Goal: Find specific page/section: Find specific page/section

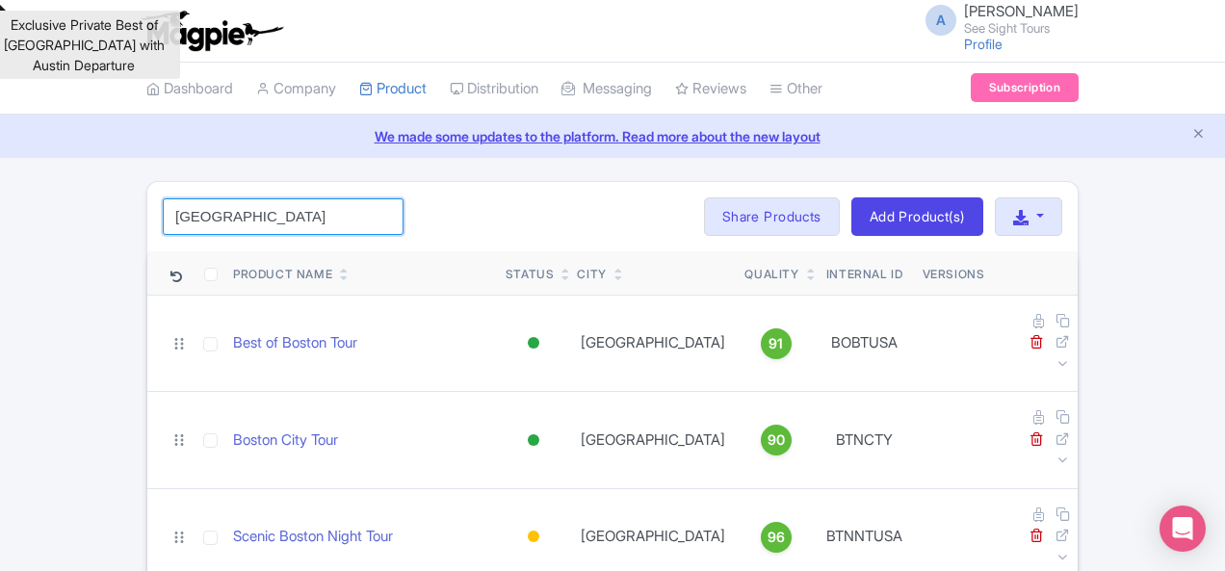
click at [163, 233] on input "[GEOGRAPHIC_DATA]" at bounding box center [283, 216] width 241 height 37
paste input "[GEOGRAPHIC_DATA]"
type input "[GEOGRAPHIC_DATA]"
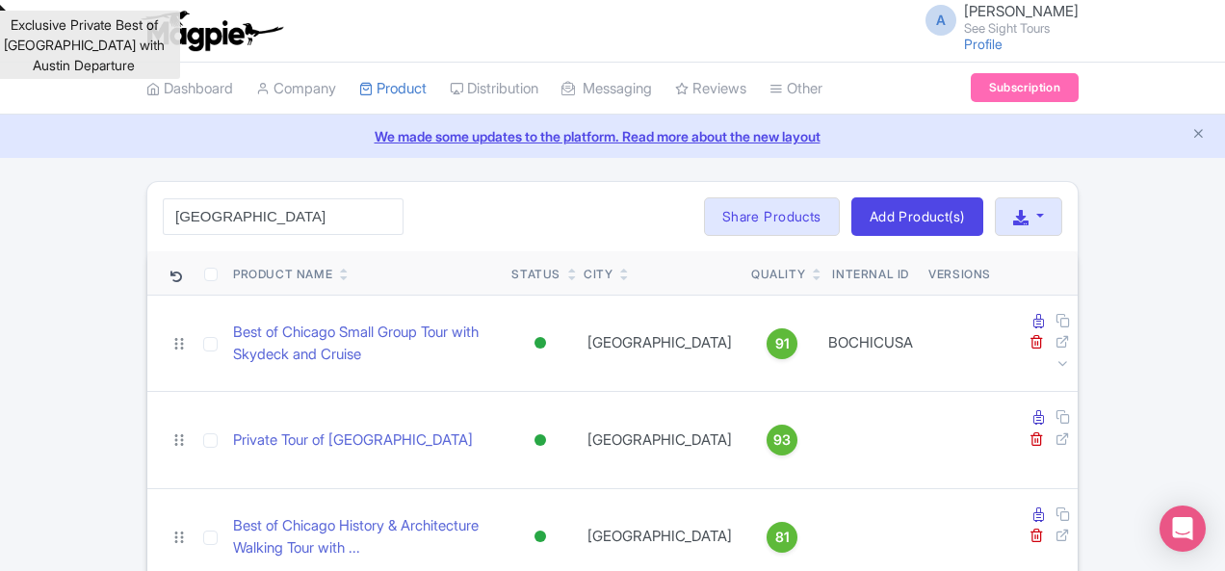
click at [250, 26] on div "A [PERSON_NAME] See Sight Tours Profile Users Settings Sign out" at bounding box center [612, 31] width 933 height 54
click at [96, 40] on div "Exclusive Private Best of [GEOGRAPHIC_DATA] with Austin Departure" at bounding box center [83, 45] width 193 height 68
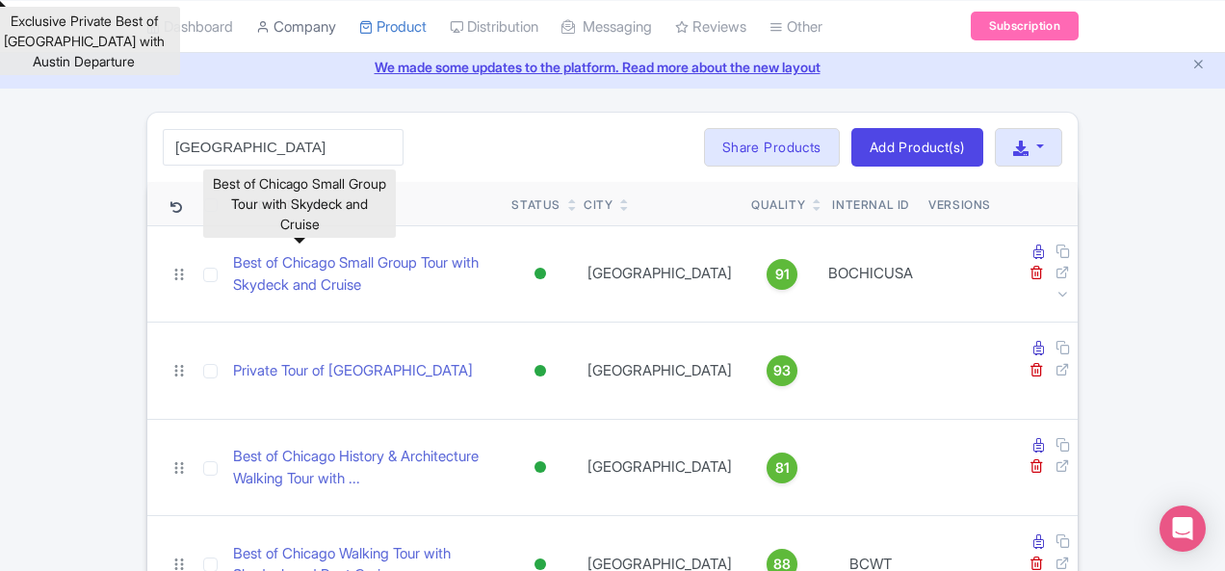
scroll to position [96, 0]
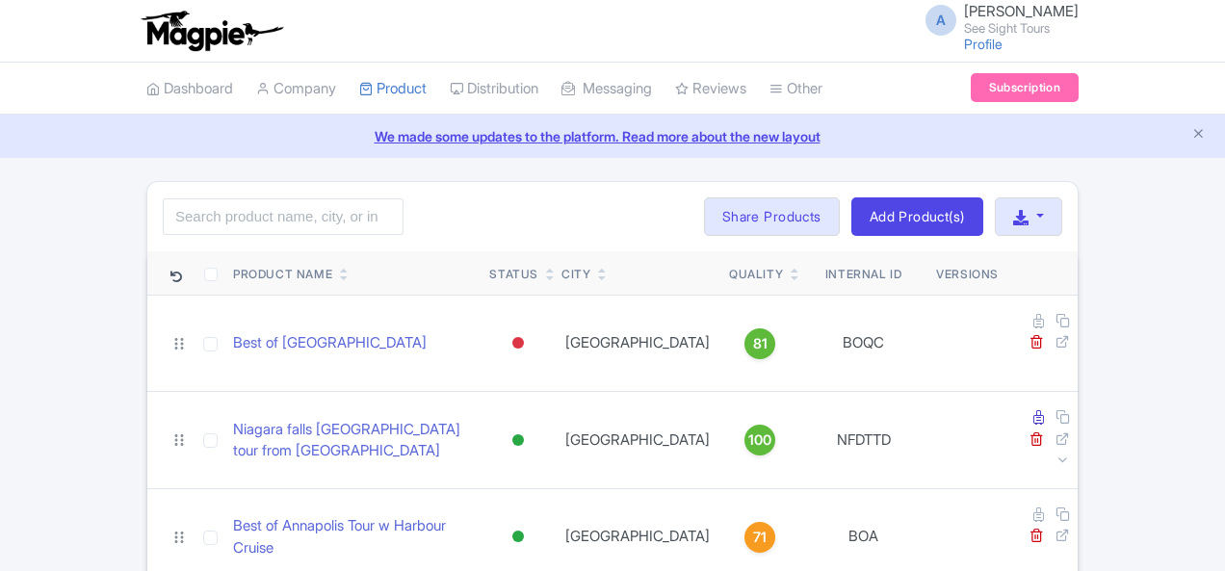
scroll to position [96, 0]
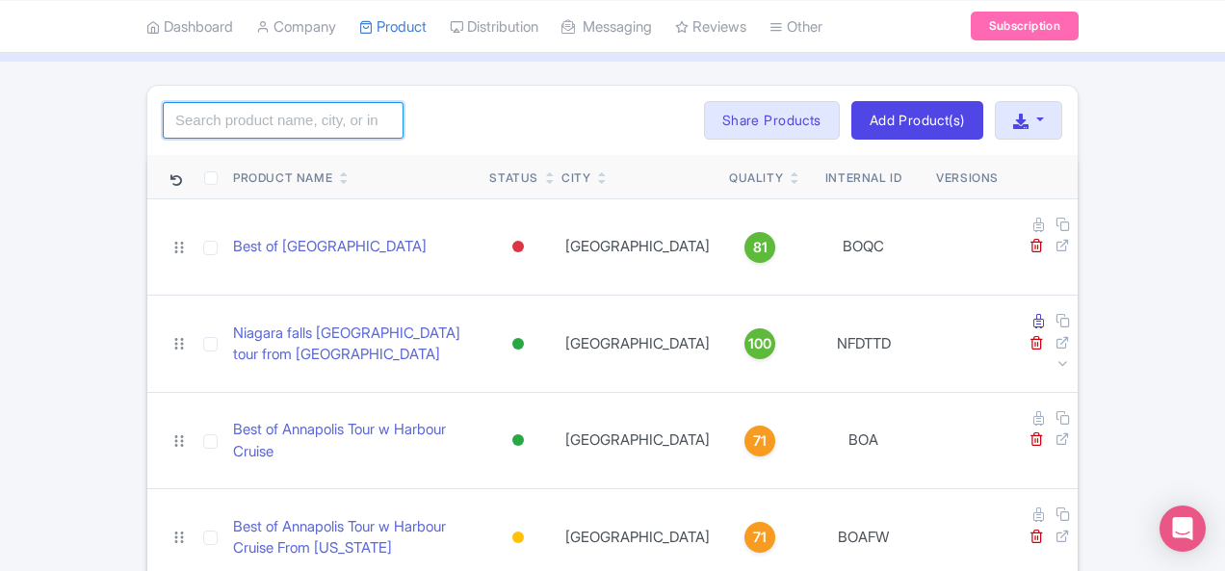
click at [163, 124] on input "search" at bounding box center [283, 120] width 241 height 37
paste input "[GEOGRAPHIC_DATA]"
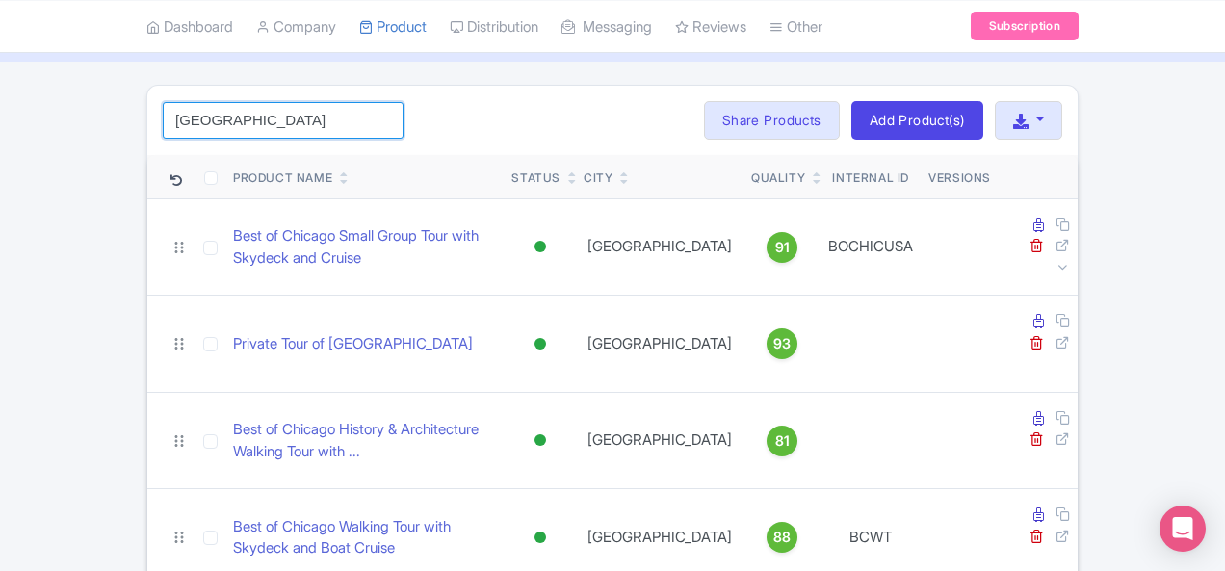
click at [173, 119] on input "[GEOGRAPHIC_DATA]" at bounding box center [283, 120] width 241 height 37
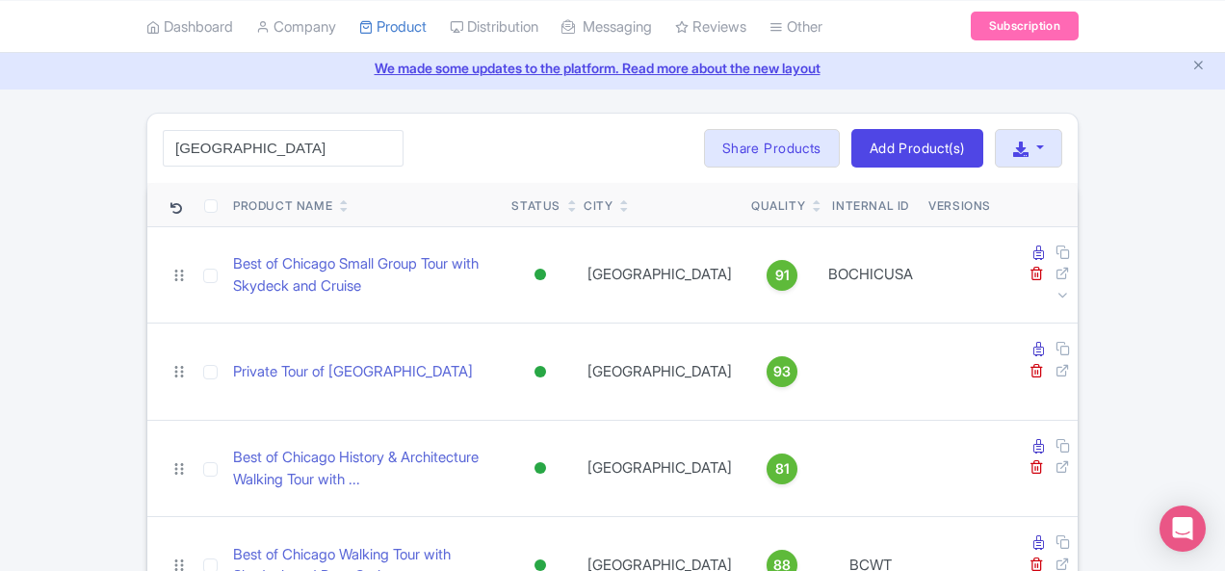
scroll to position [0, 0]
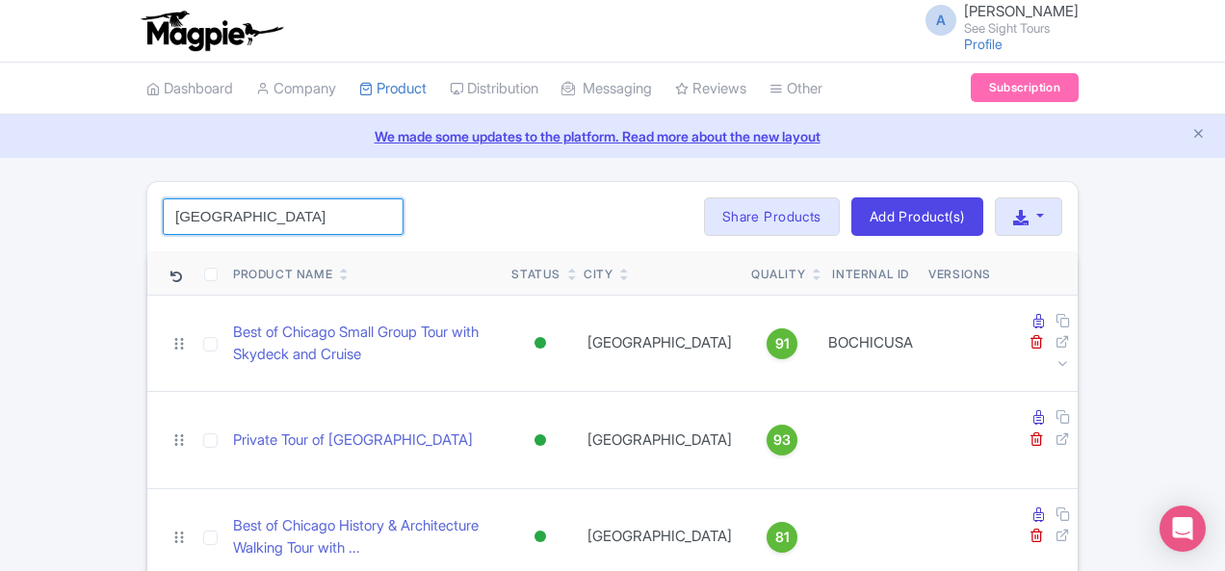
click at [200, 203] on input "[GEOGRAPHIC_DATA]" at bounding box center [283, 216] width 241 height 37
click at [201, 204] on input "[GEOGRAPHIC_DATA]" at bounding box center [283, 216] width 241 height 37
paste input "HINT"
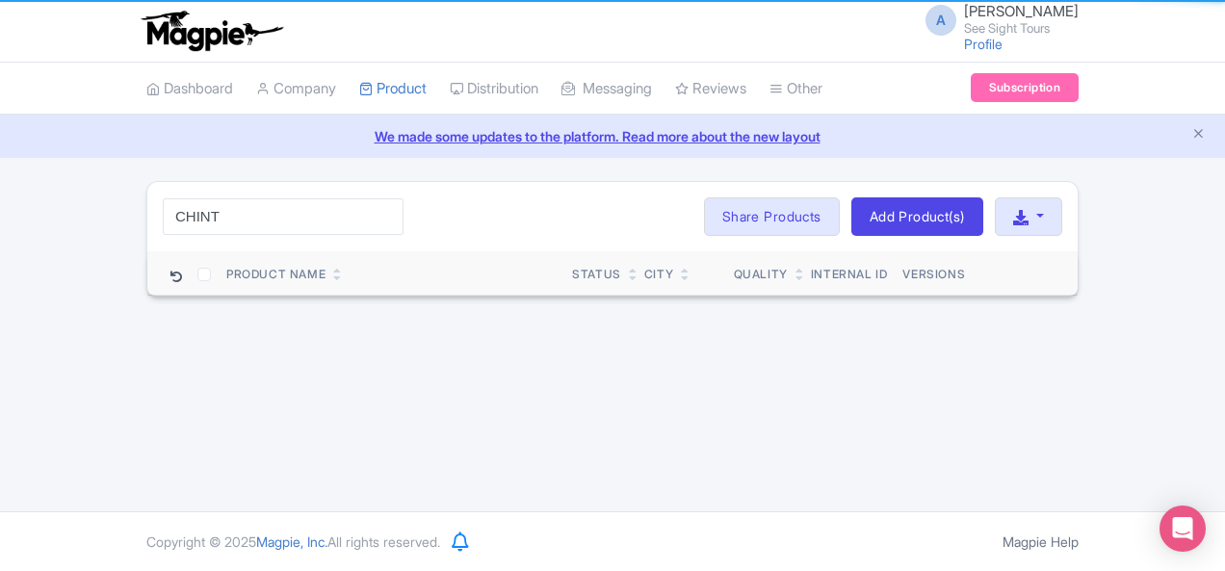
click at [854, 24] on div "A [PERSON_NAME] See Sight Tours Profile Users Settings Sign out" at bounding box center [612, 31] width 933 height 54
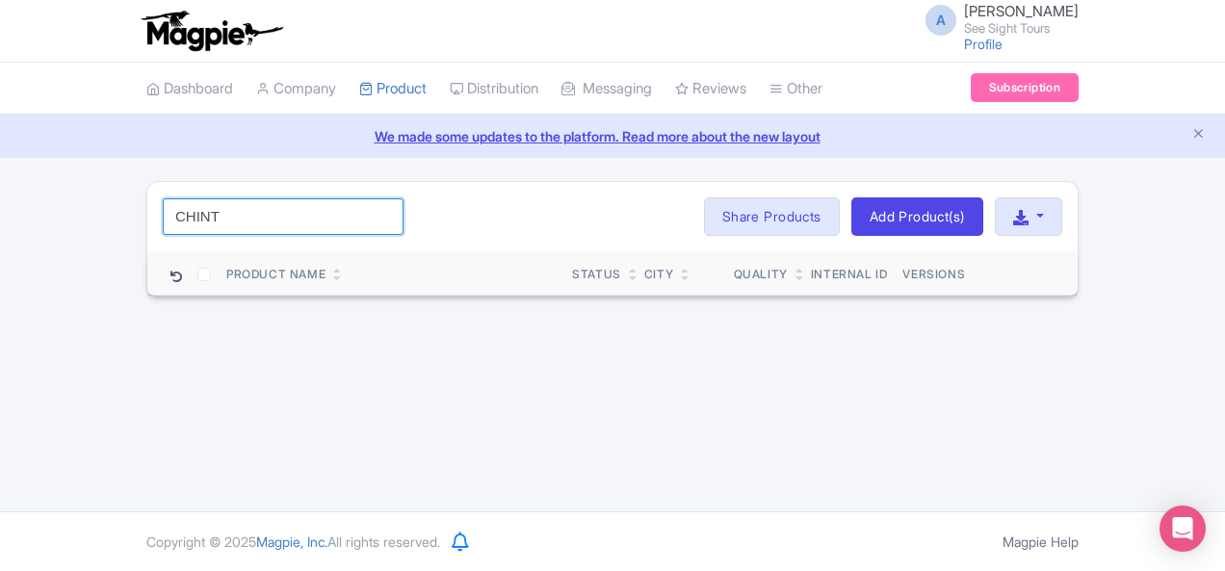
click at [166, 217] on input "CHINT" at bounding box center [283, 216] width 241 height 37
paste input "EEFM"
click at [163, 213] on input "EEFM" at bounding box center [283, 216] width 241 height 37
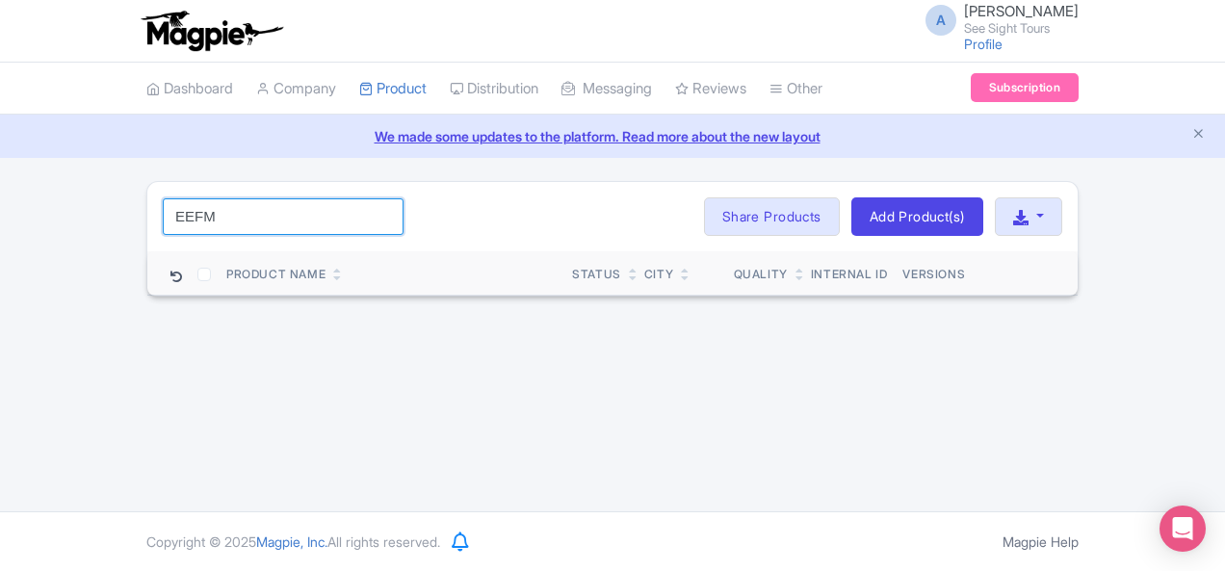
click at [163, 213] on input "EEFM" at bounding box center [283, 216] width 241 height 37
paste input "[GEOGRAPHIC_DATA]"
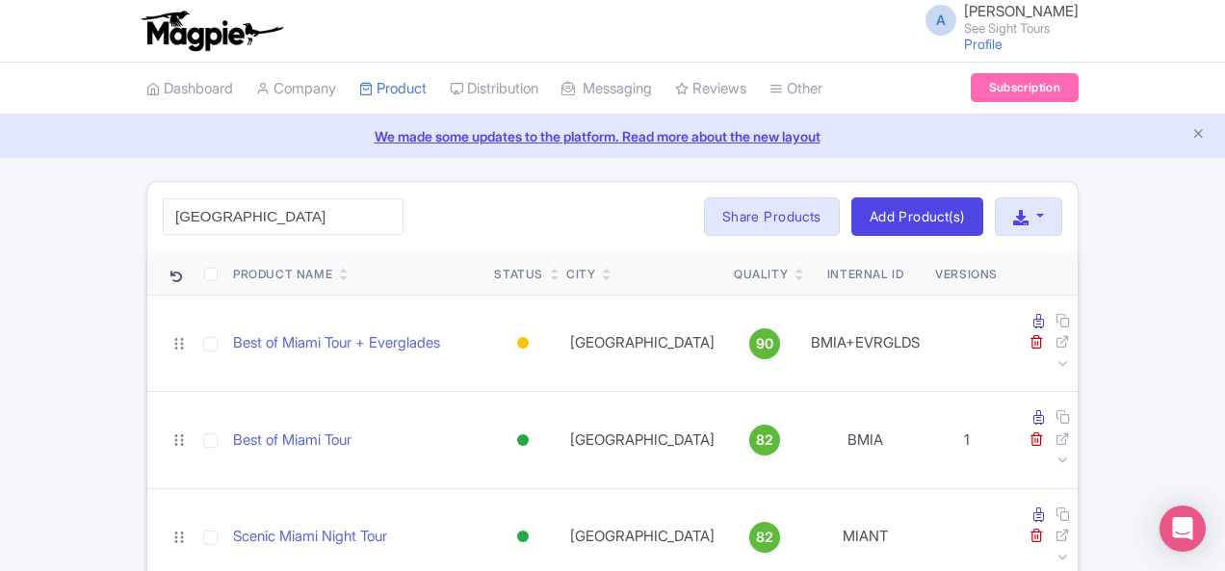
click at [147, 191] on div "[GEOGRAPHIC_DATA] Search Bulk Actions [GEOGRAPHIC_DATA] Add to Collection Share…" at bounding box center [612, 216] width 931 height 69
click at [163, 216] on input "[GEOGRAPHIC_DATA]" at bounding box center [283, 216] width 241 height 37
paste input "Everglades"
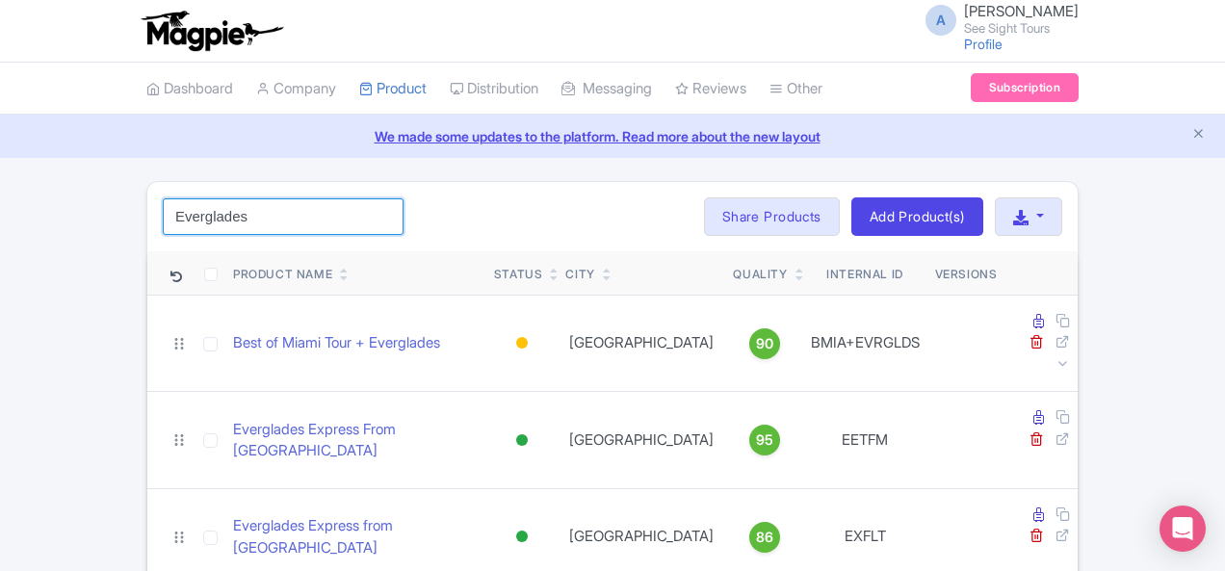
click at [163, 215] on input "Everglades" at bounding box center [283, 216] width 241 height 37
paste input "Lauderdale"
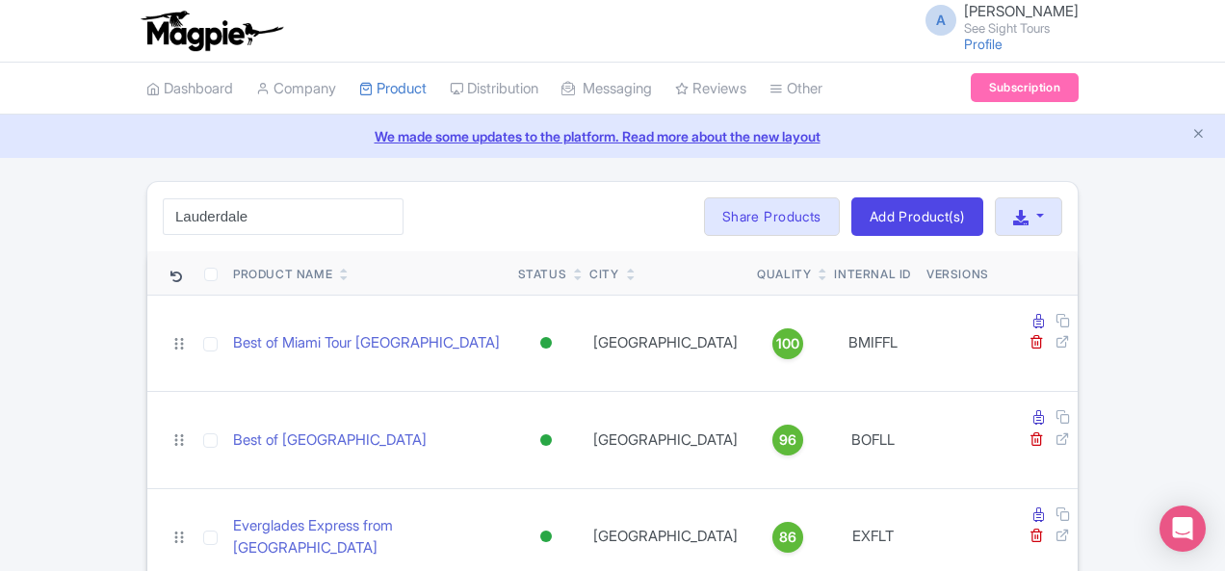
click at [193, 188] on div "Lauderdale Search Bulk Actions [GEOGRAPHIC_DATA] Add to Collection Share Produc…" at bounding box center [612, 216] width 931 height 69
click at [163, 207] on input "Lauderdale" at bounding box center [283, 216] width 241 height 37
paste input "[GEOGRAPHIC_DATA]"
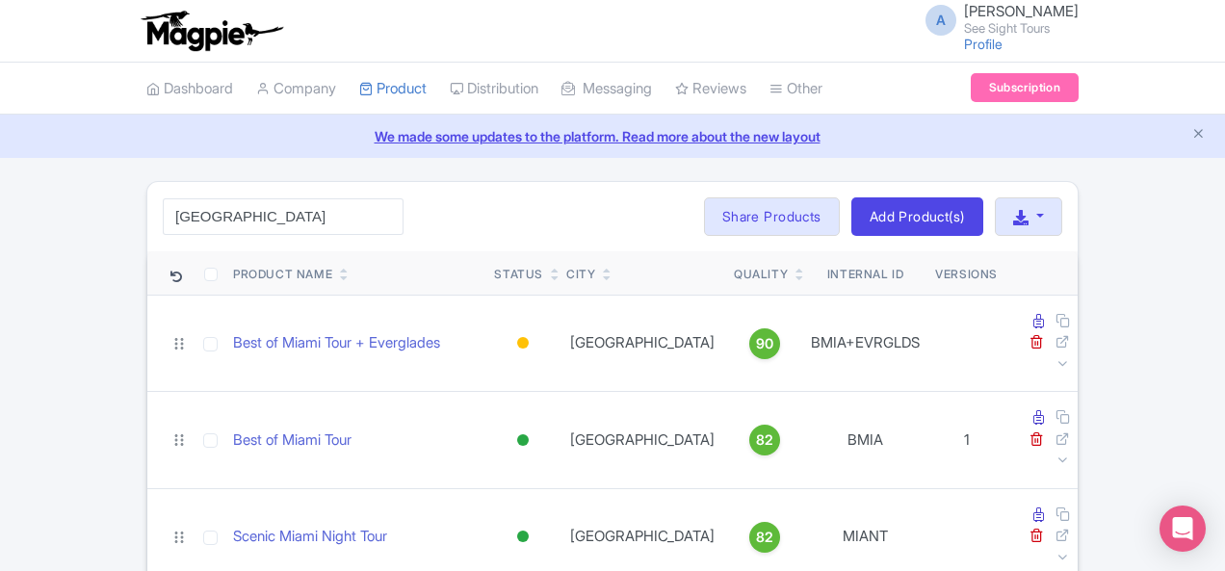
click at [195, 194] on div "[GEOGRAPHIC_DATA] Search Bulk Actions [GEOGRAPHIC_DATA] Add to Collection Share…" at bounding box center [612, 216] width 931 height 69
click at [195, 195] on div "[GEOGRAPHIC_DATA] Search Bulk Actions [GEOGRAPHIC_DATA] Add to Collection Share…" at bounding box center [612, 216] width 931 height 69
click at [201, 213] on input "[GEOGRAPHIC_DATA]" at bounding box center [283, 216] width 241 height 37
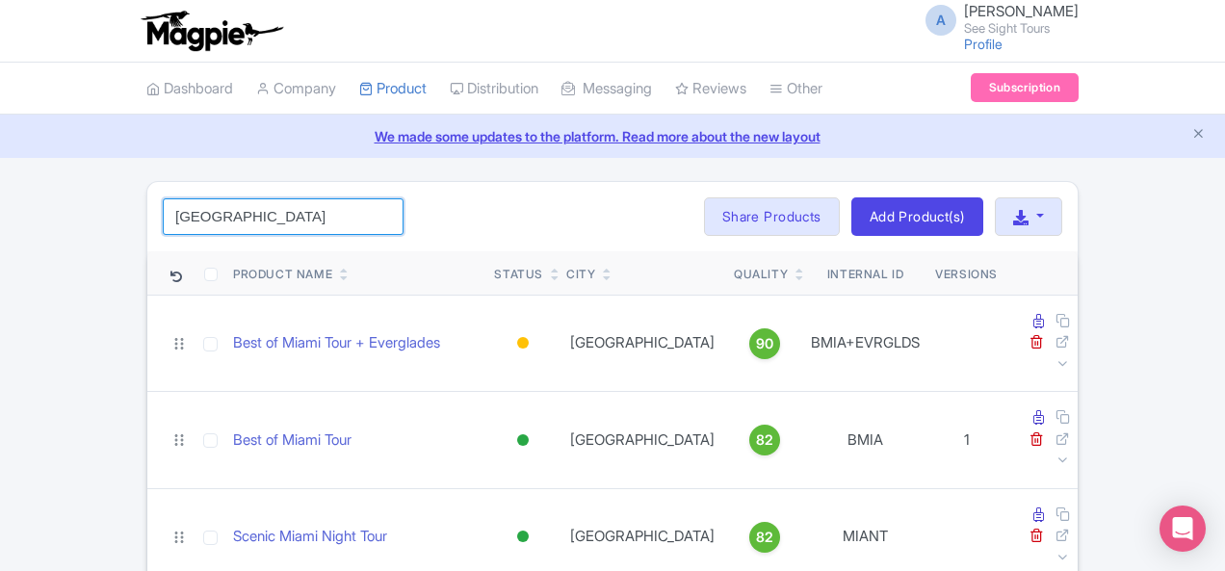
click at [201, 213] on input "[GEOGRAPHIC_DATA]" at bounding box center [283, 216] width 241 height 37
paste input "San Antonio"
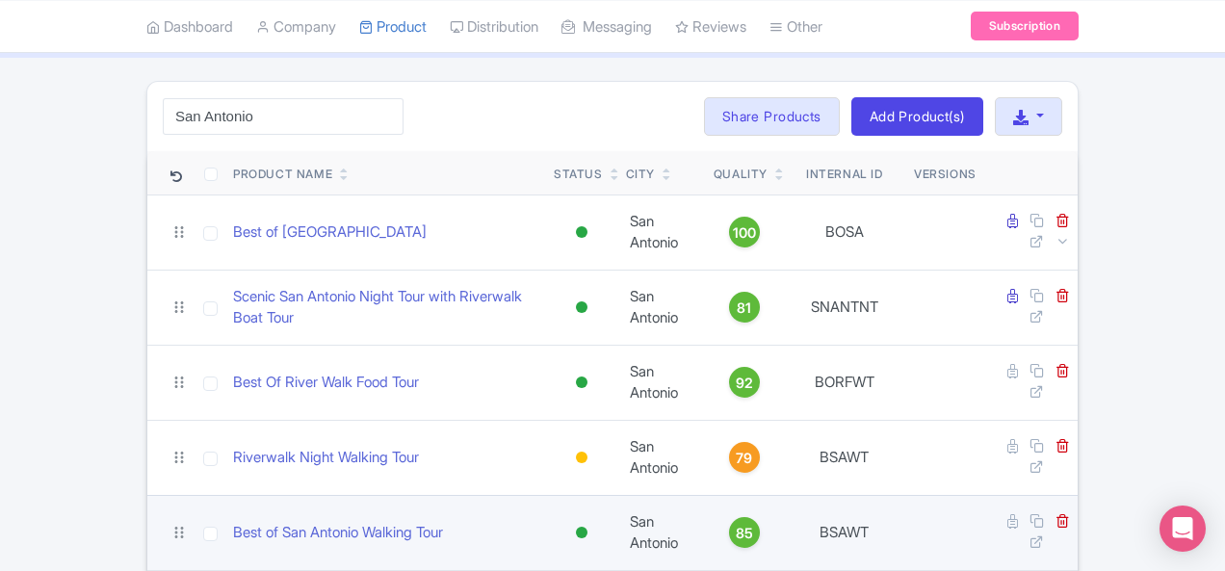
scroll to position [489, 0]
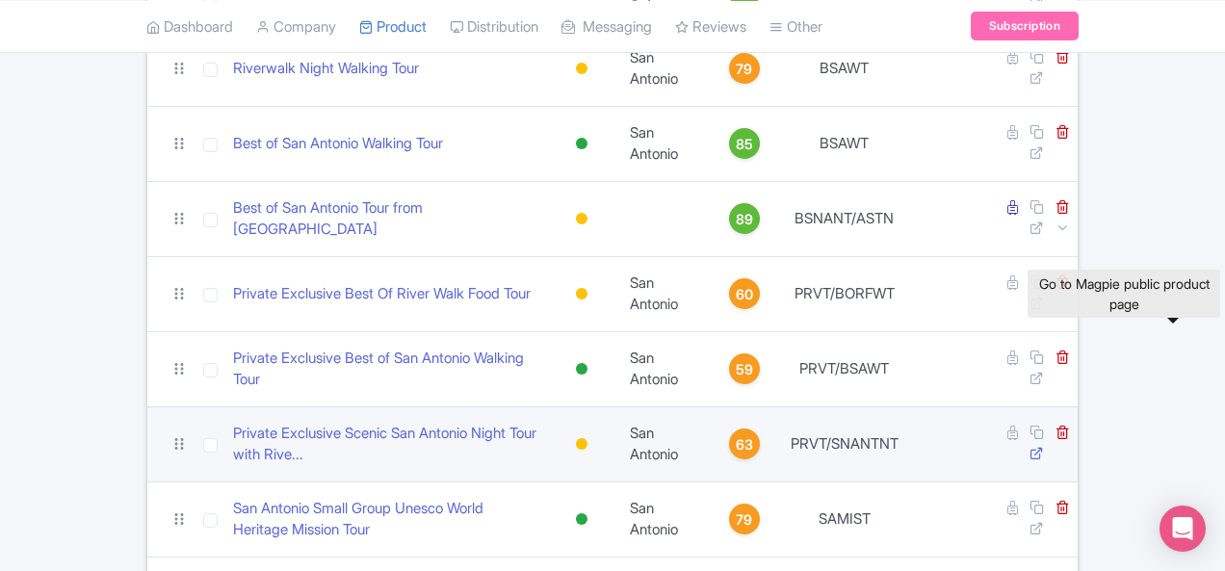
click at [1044, 446] on icon at bounding box center [1037, 453] width 14 height 14
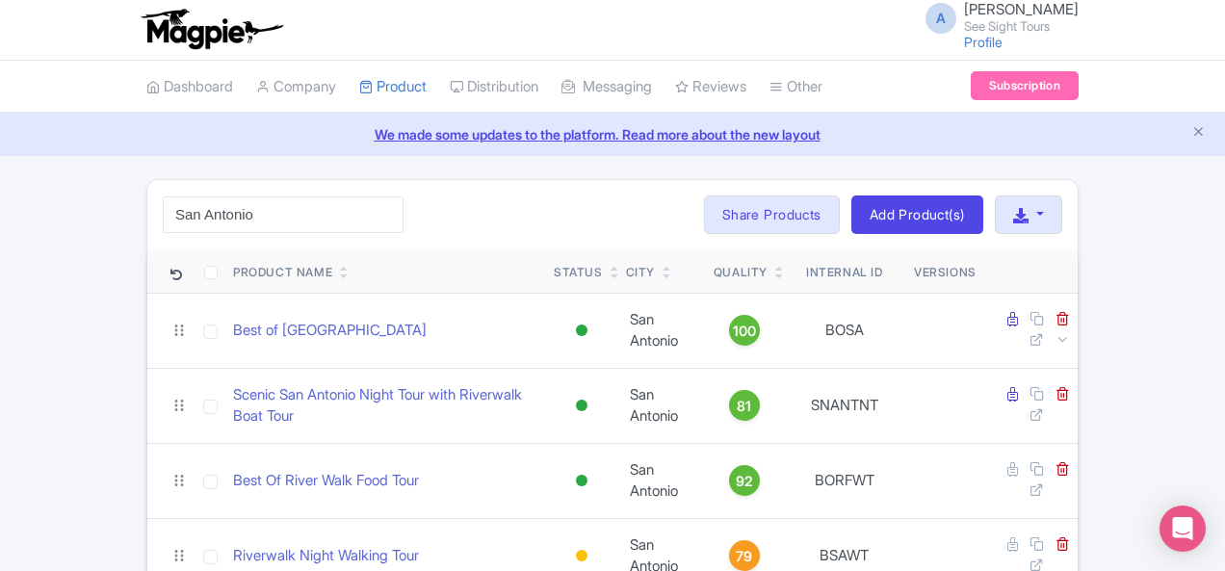
scroll to position [0, 0]
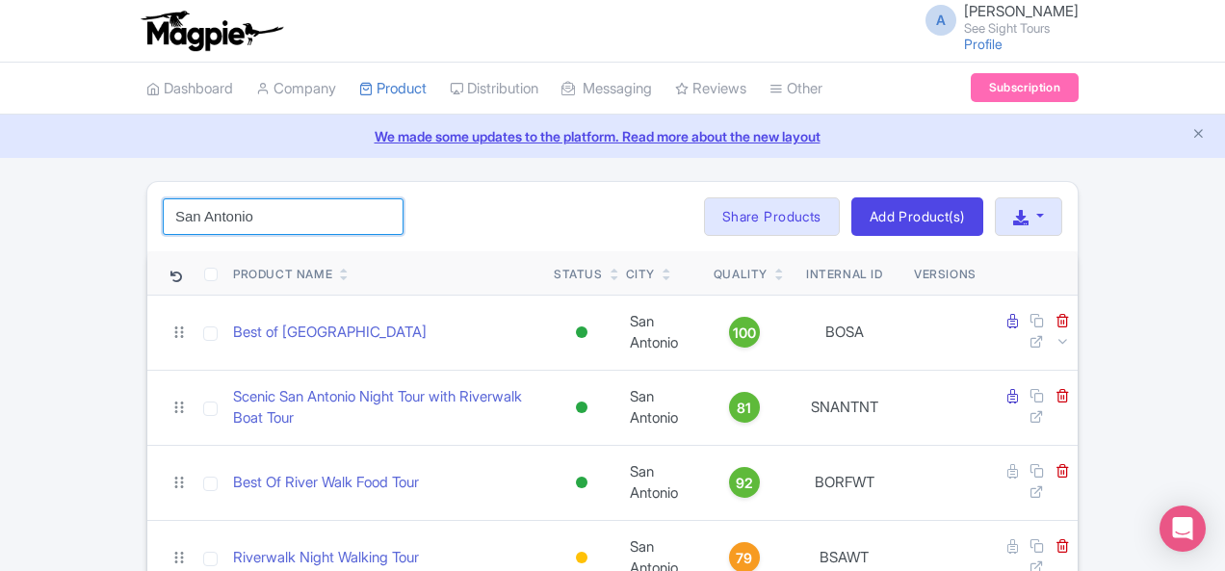
click at [163, 226] on input "San Antonio" at bounding box center [283, 216] width 241 height 37
paste input "WWDFWT"
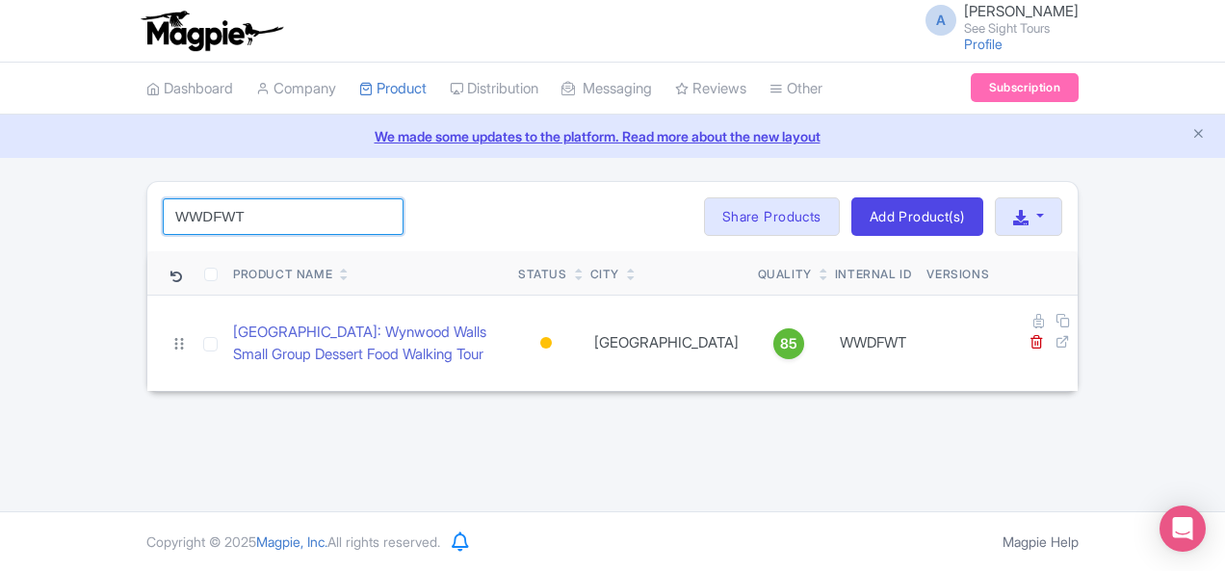
click at [163, 220] on input "WWDFWT" at bounding box center [283, 216] width 241 height 37
paste input "[GEOGRAPHIC_DATA]"
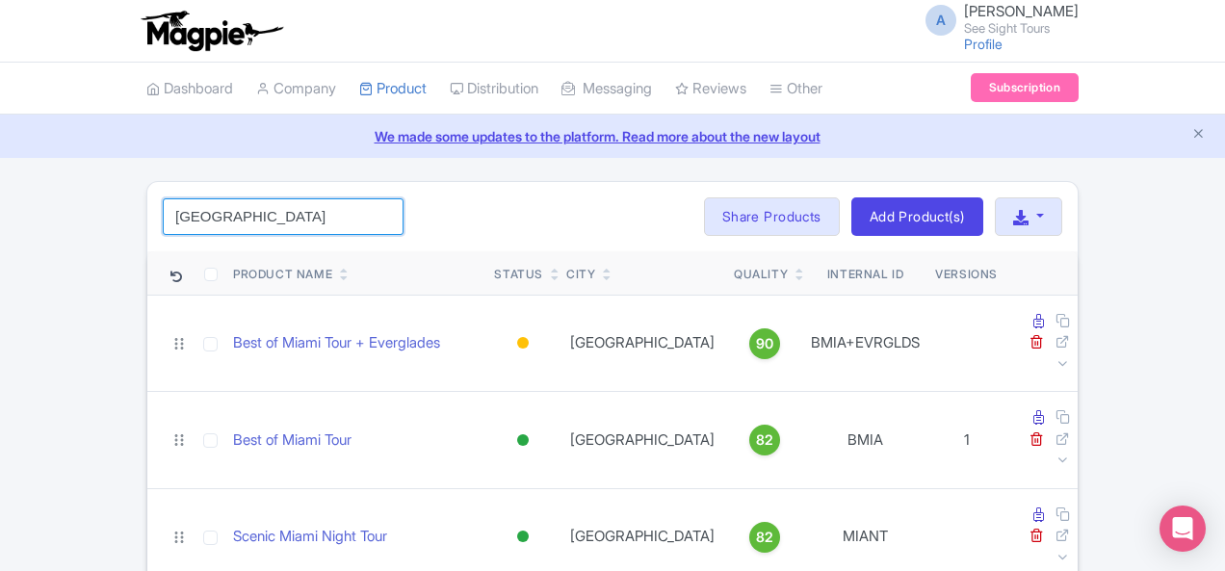
click at [163, 203] on input "[GEOGRAPHIC_DATA]" at bounding box center [283, 216] width 241 height 37
paste input "PXCFJJ"
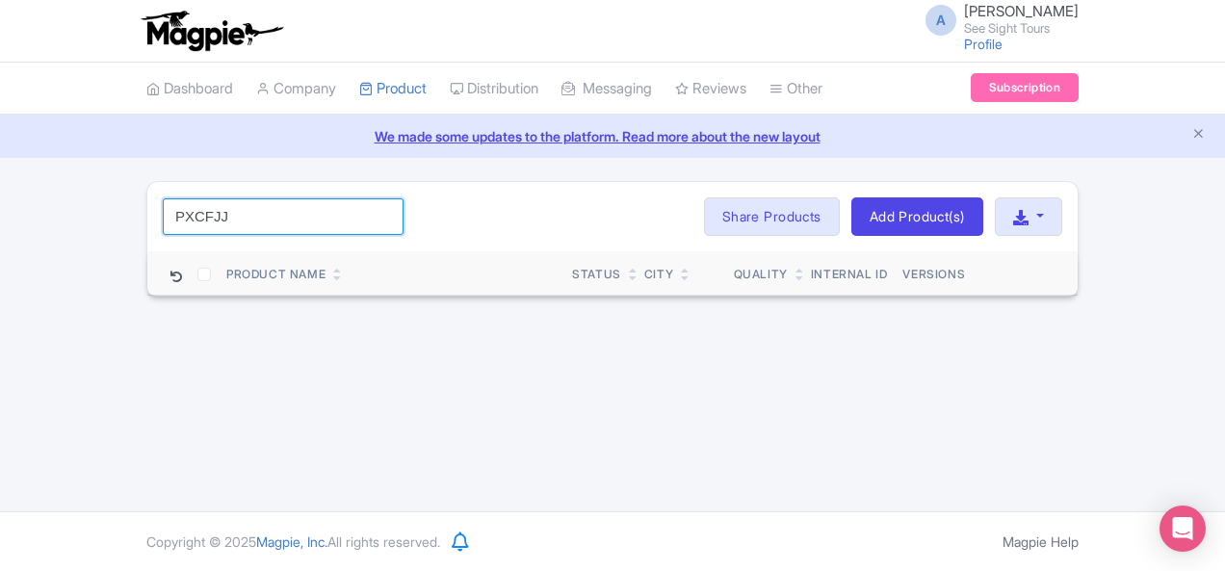
click at [163, 205] on input "PXCFJJ" at bounding box center [283, 216] width 241 height 37
paste input "San Antonio"
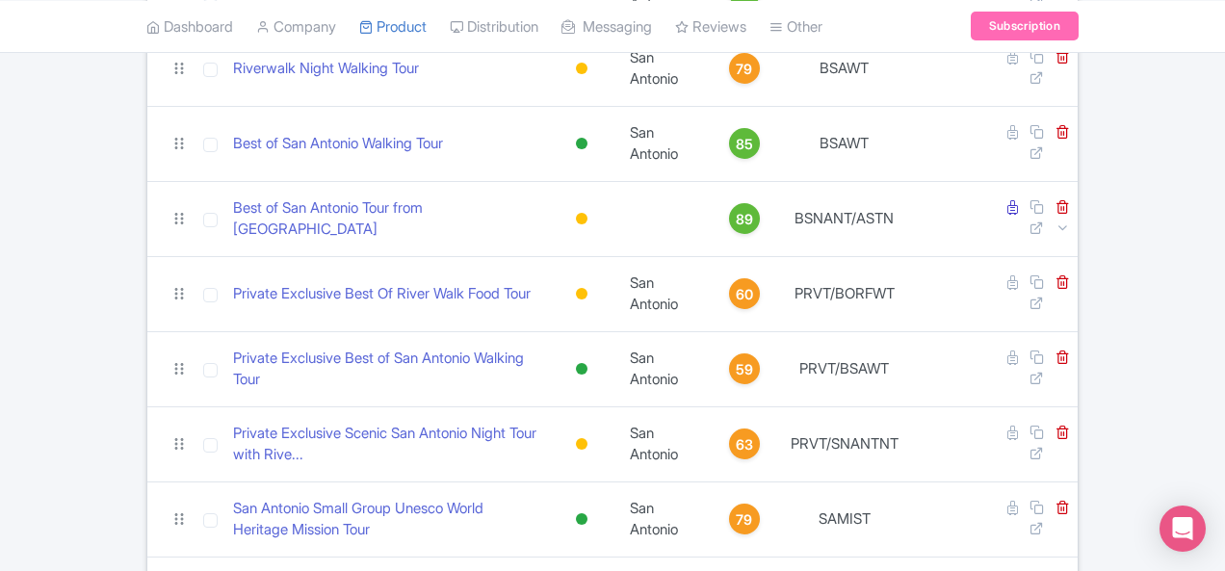
scroll to position [100, 0]
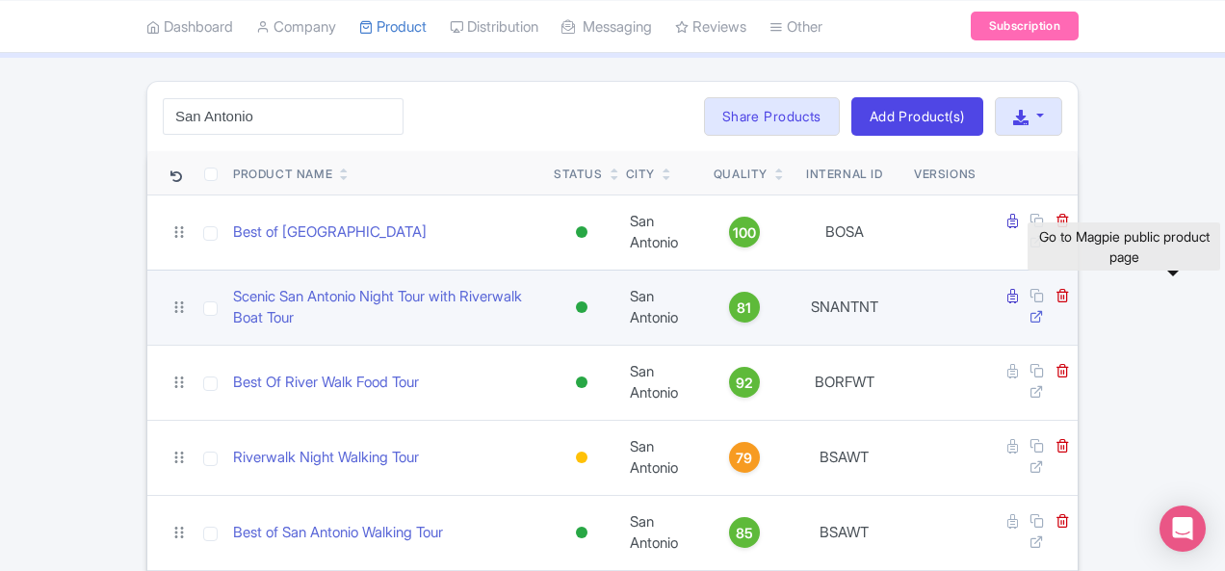
click at [1044, 309] on icon at bounding box center [1037, 316] width 14 height 14
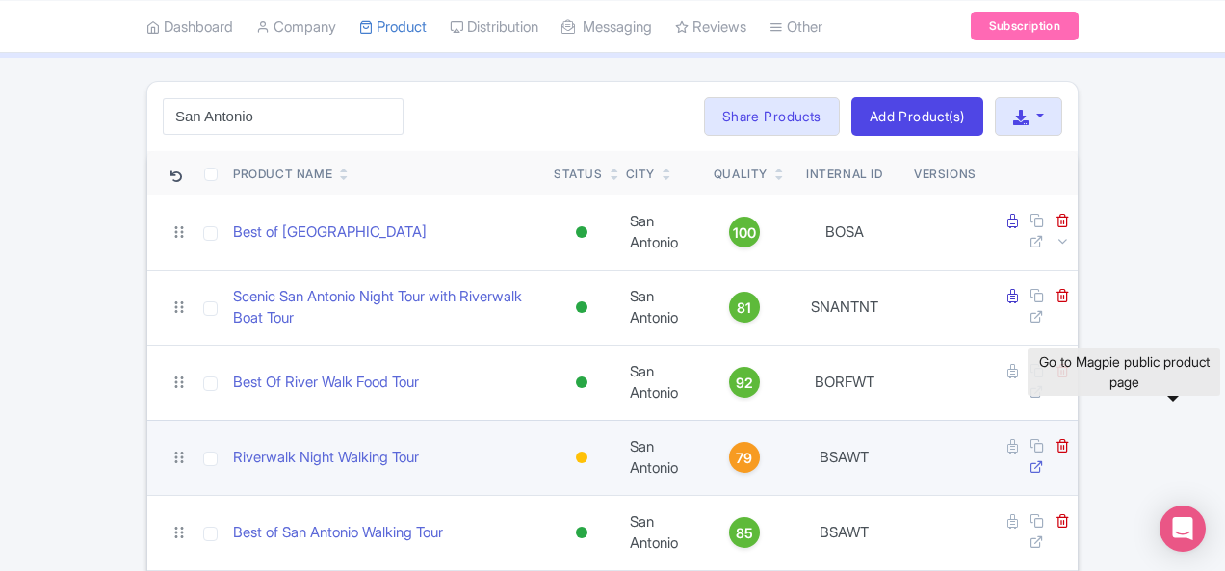
click at [1044, 460] on icon at bounding box center [1037, 467] width 14 height 14
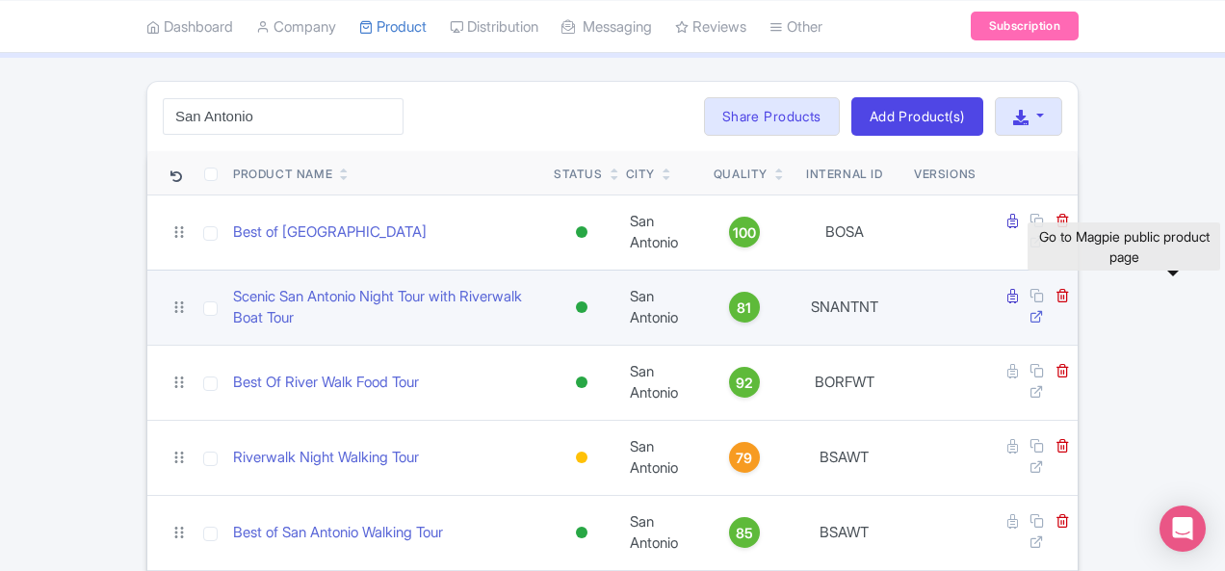
click at [1044, 309] on icon at bounding box center [1037, 316] width 14 height 14
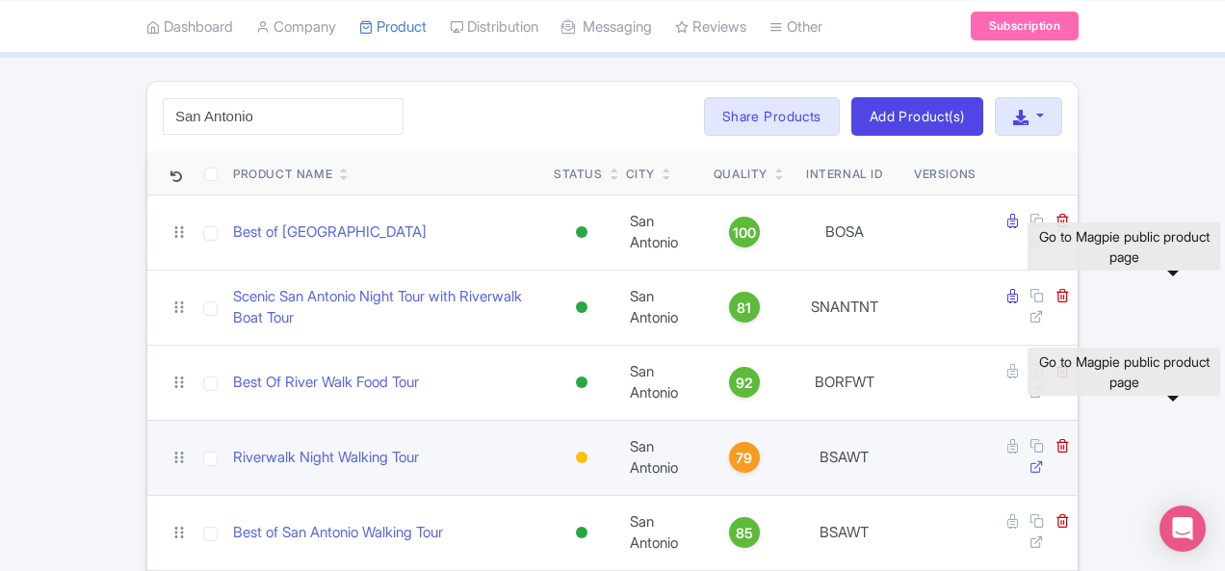
click at [1044, 460] on icon at bounding box center [1037, 467] width 14 height 14
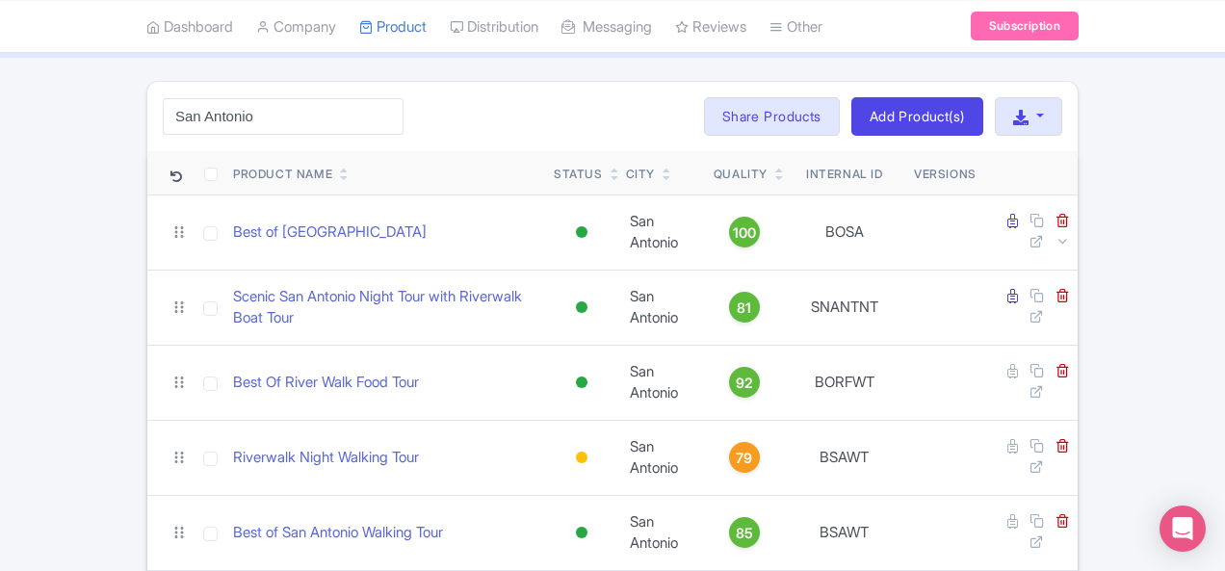
scroll to position [489, 0]
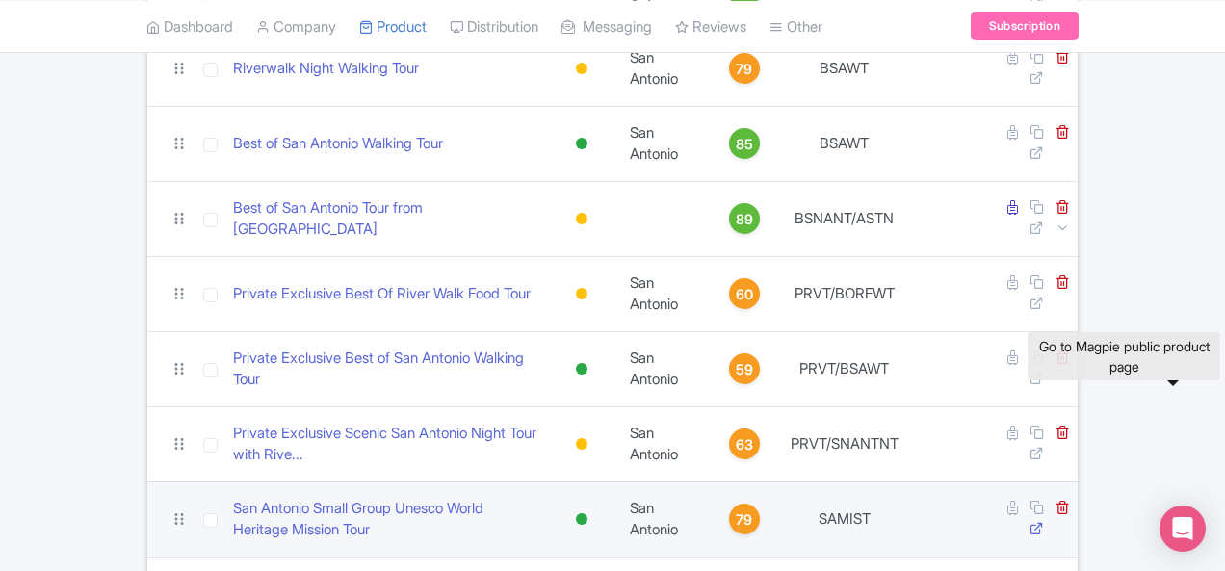
click at [1044, 521] on icon at bounding box center [1037, 528] width 14 height 14
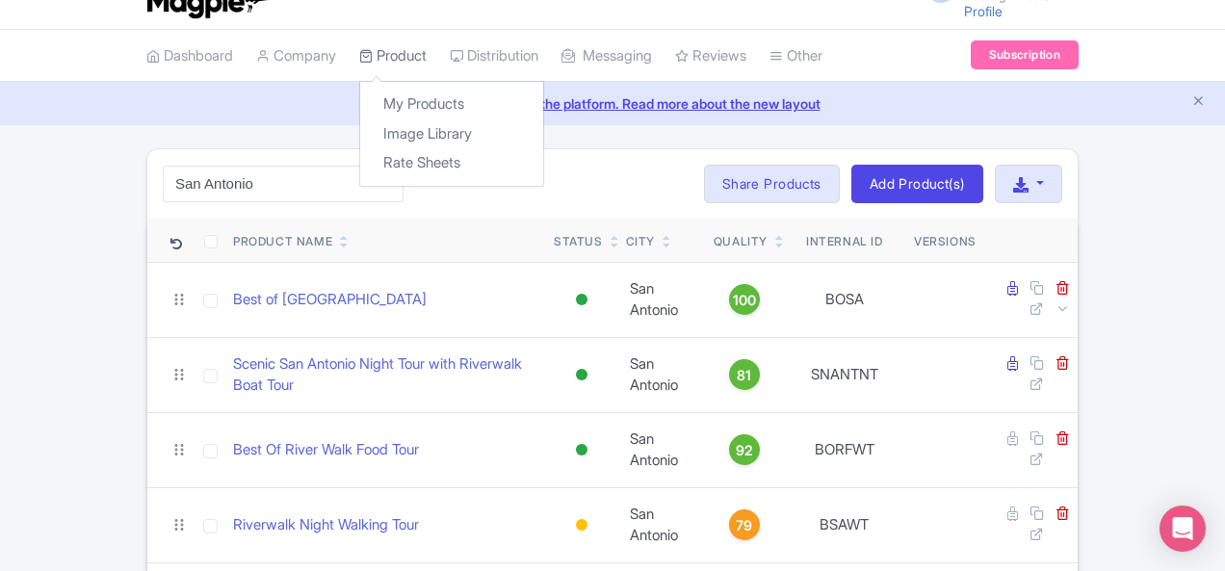
scroll to position [0, 0]
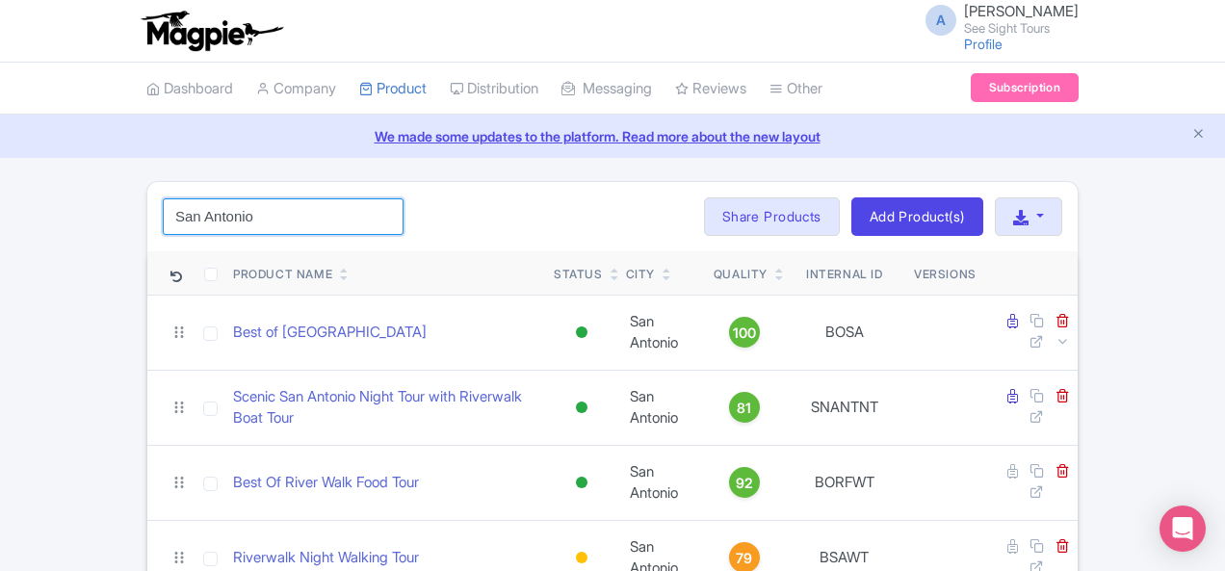
click at [177, 205] on input "San Antonio" at bounding box center [283, 216] width 241 height 37
paste input "[GEOGRAPHIC_DATA]"
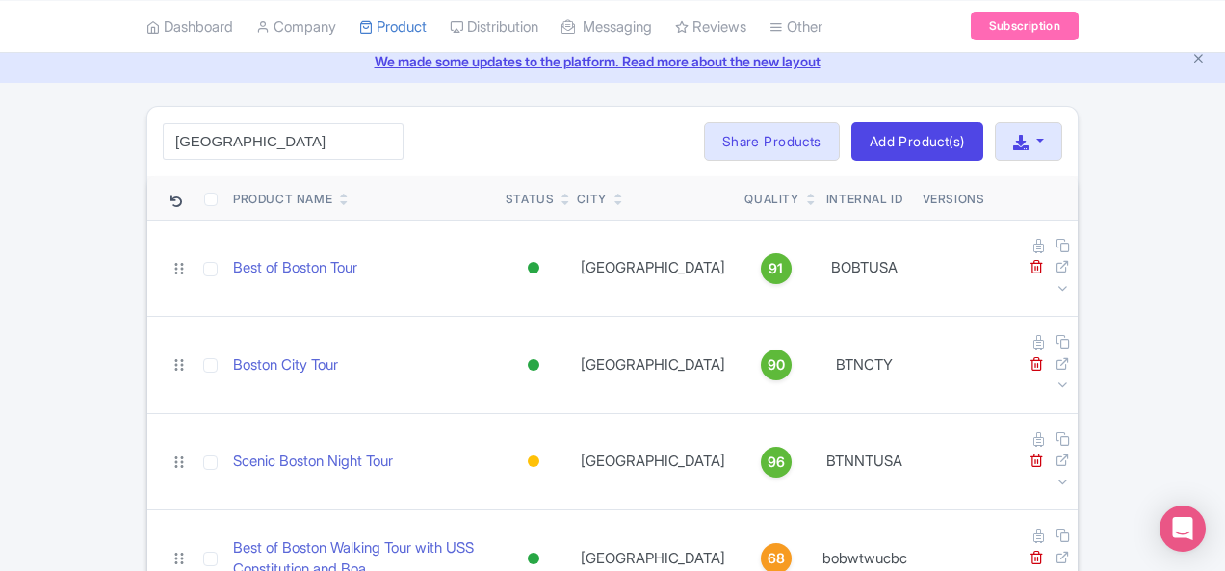
scroll to position [178, 0]
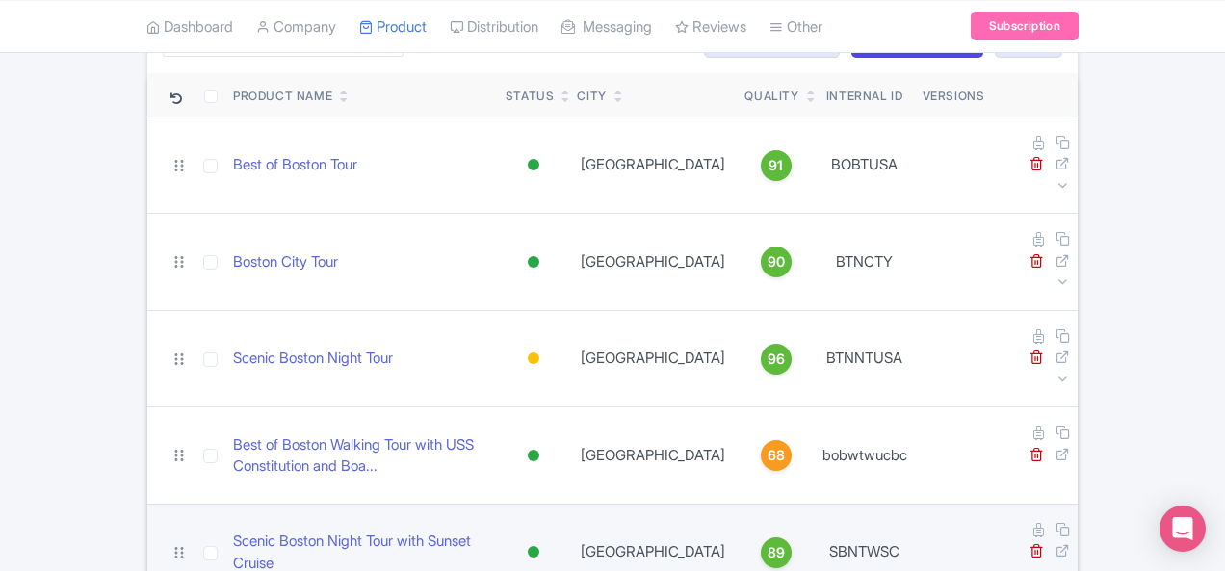
click at [1078, 504] on td at bounding box center [1035, 552] width 86 height 97
click at [1070, 543] on icon at bounding box center [1063, 550] width 14 height 14
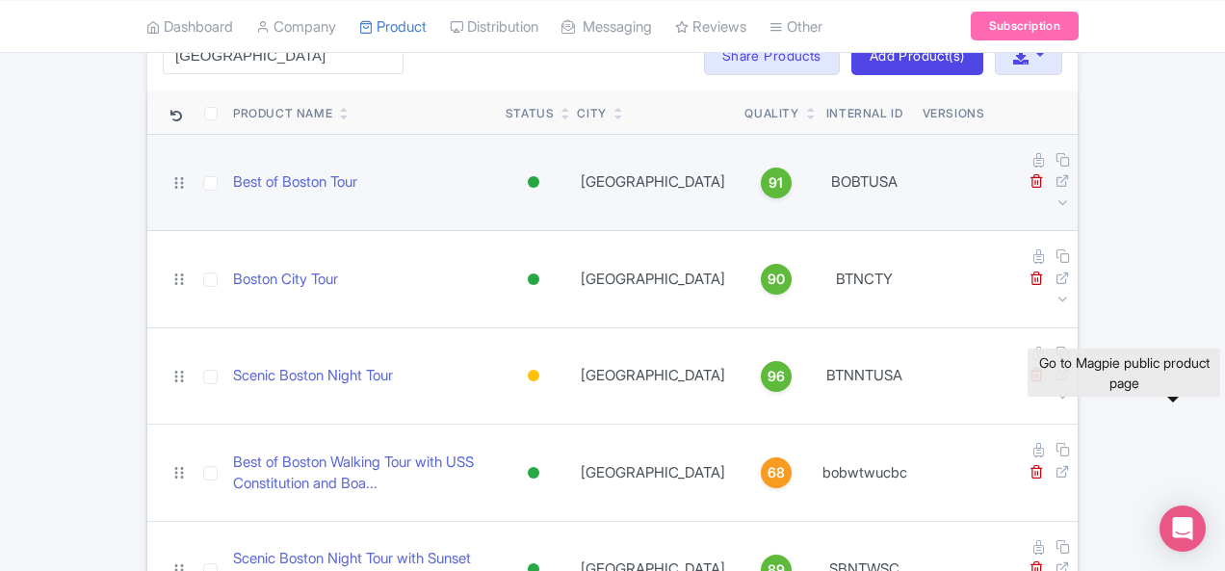
scroll to position [0, 0]
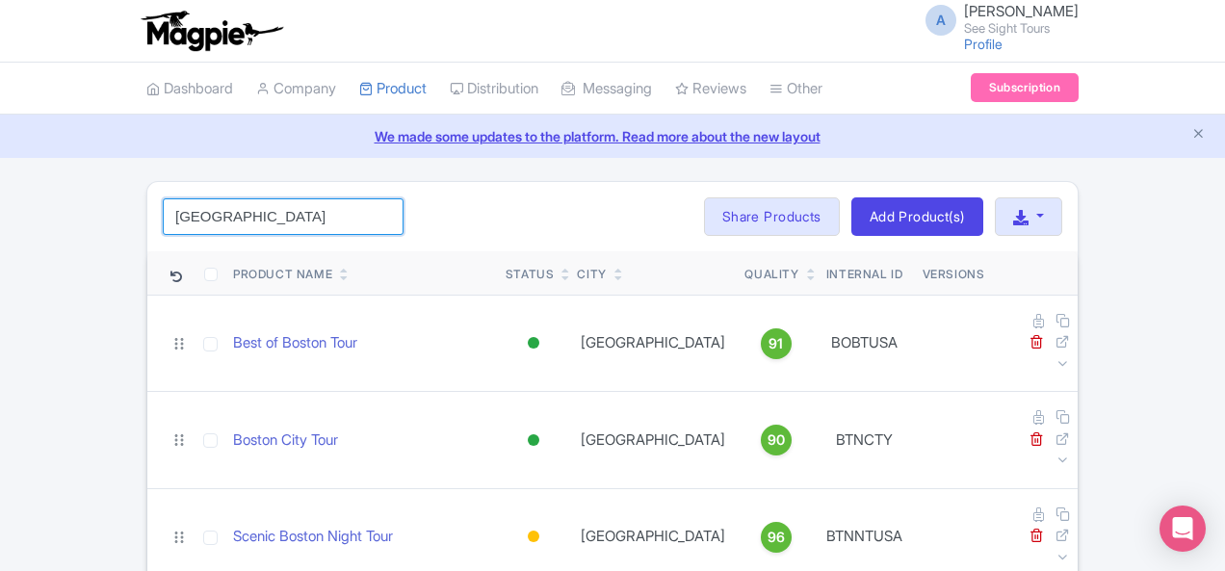
click at [163, 211] on input "[GEOGRAPHIC_DATA]" at bounding box center [283, 216] width 241 height 37
paste input "SCINN"
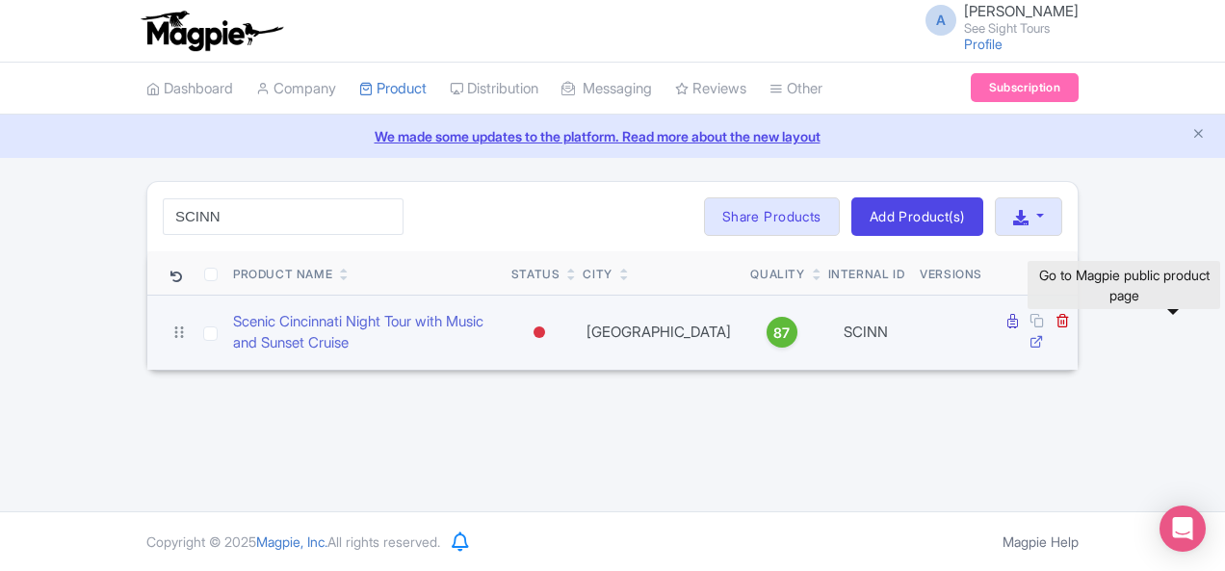
click at [1044, 334] on icon at bounding box center [1037, 341] width 14 height 14
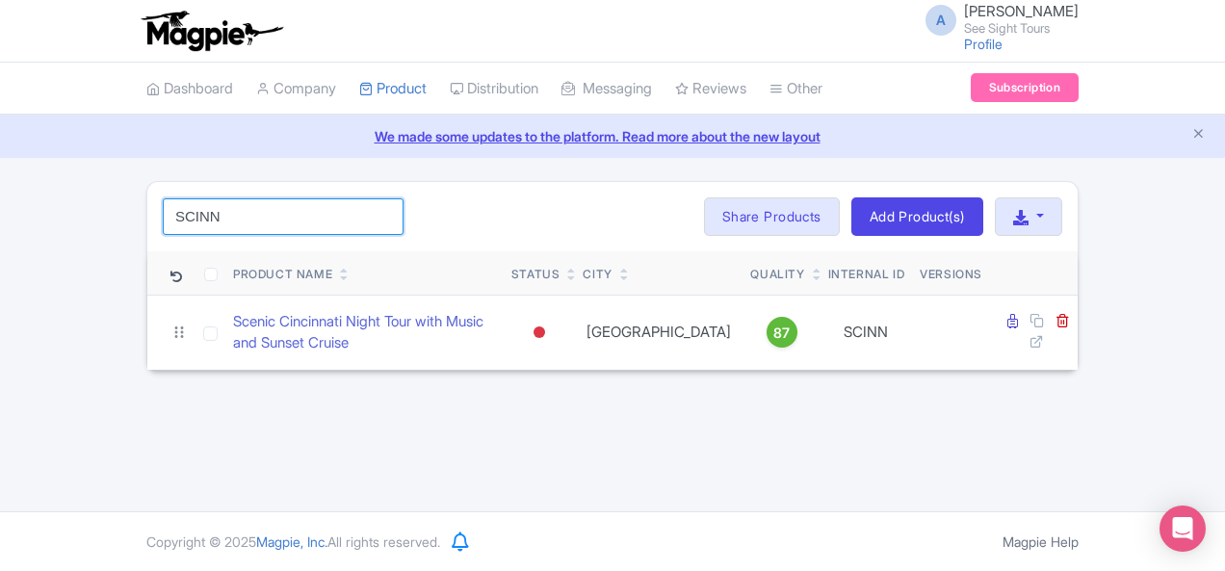
click at [163, 211] on input "SCINN" at bounding box center [283, 216] width 241 height 37
paste input "T"
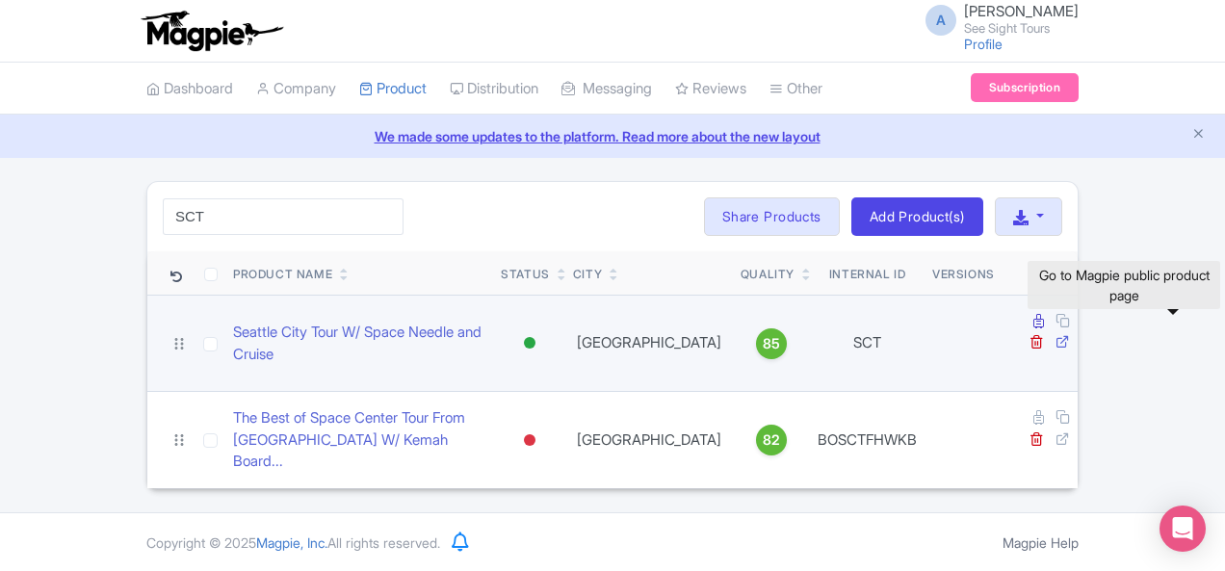
click at [1070, 334] on icon at bounding box center [1063, 341] width 14 height 14
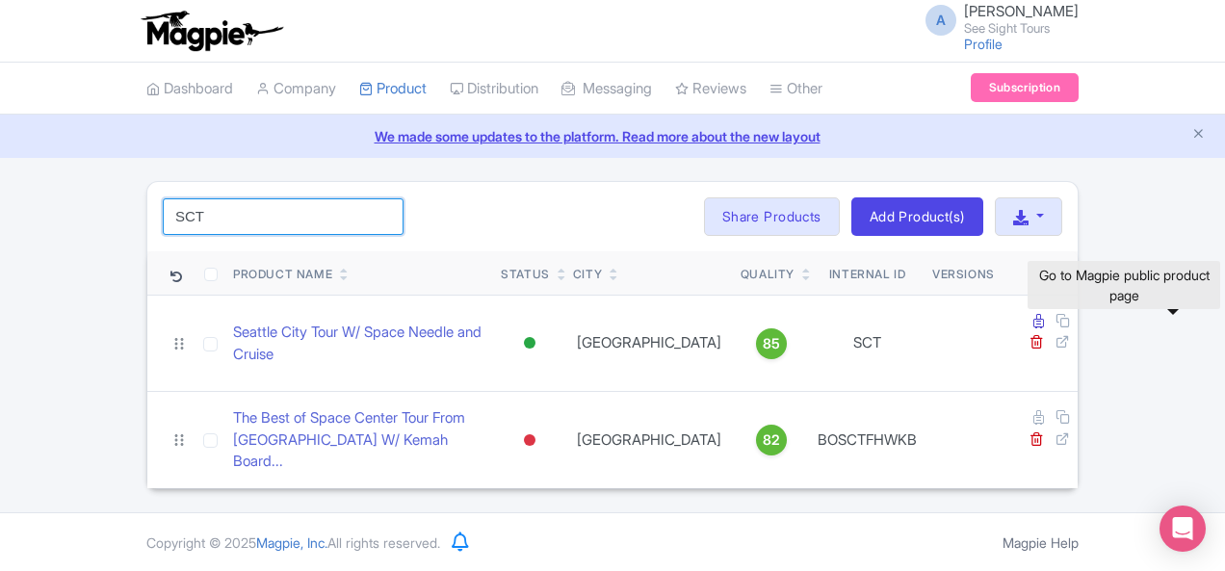
click at [167, 213] on input "SCT" at bounding box center [283, 216] width 241 height 37
paste input "LAW"
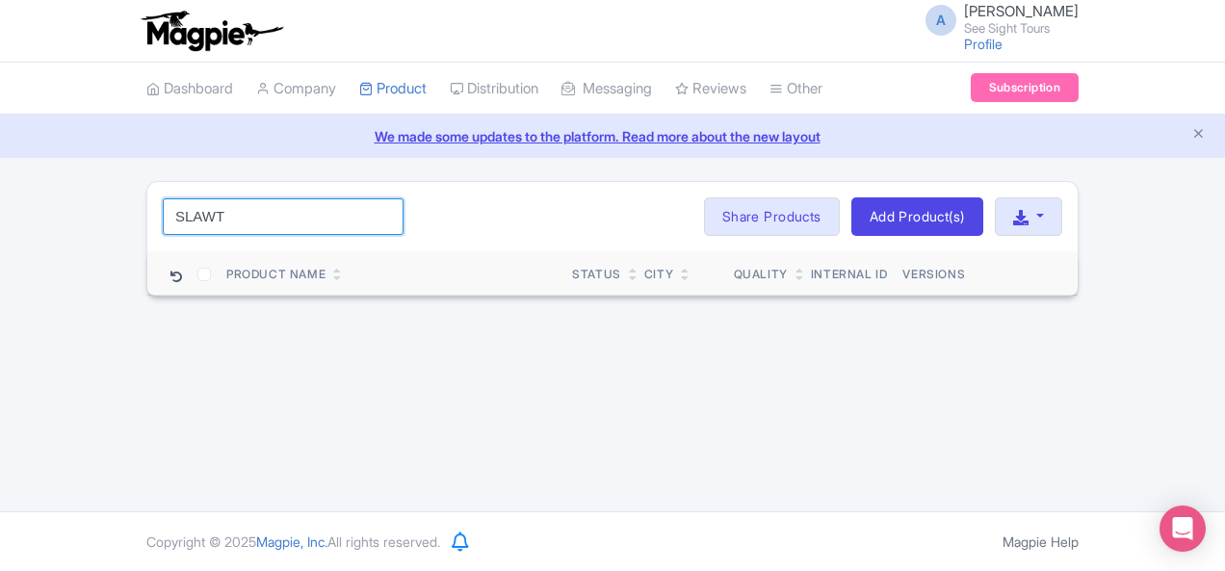
click at [163, 222] on input "SLAWT" at bounding box center [283, 216] width 241 height 37
click at [163, 223] on input "SLAWT" at bounding box center [283, 216] width 241 height 37
paste input "t. [PERSON_NAME]"
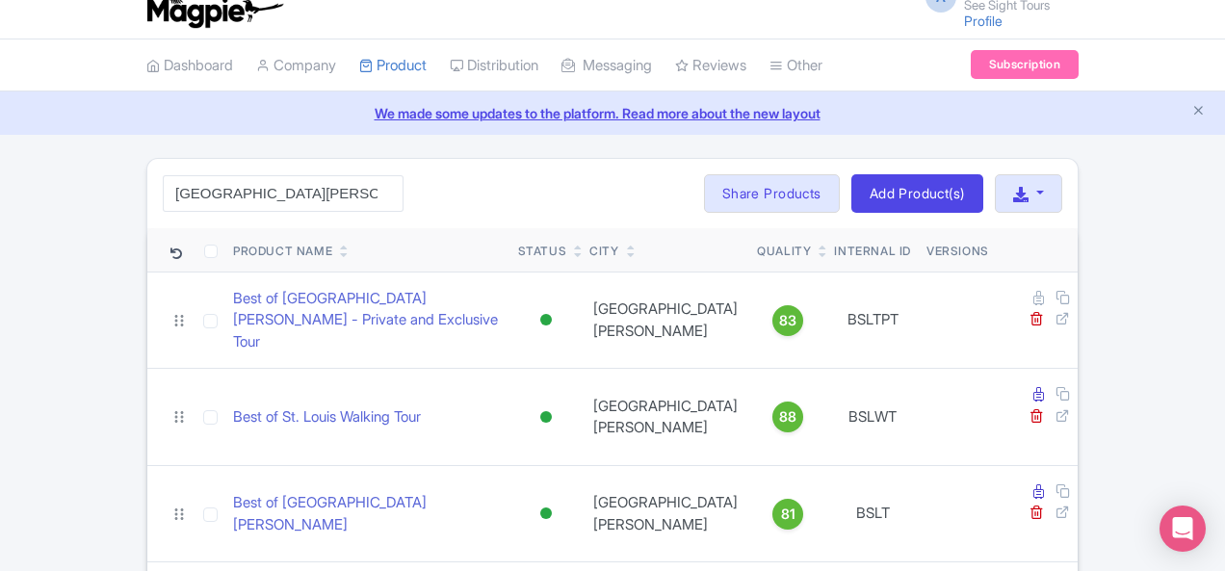
scroll to position [116, 0]
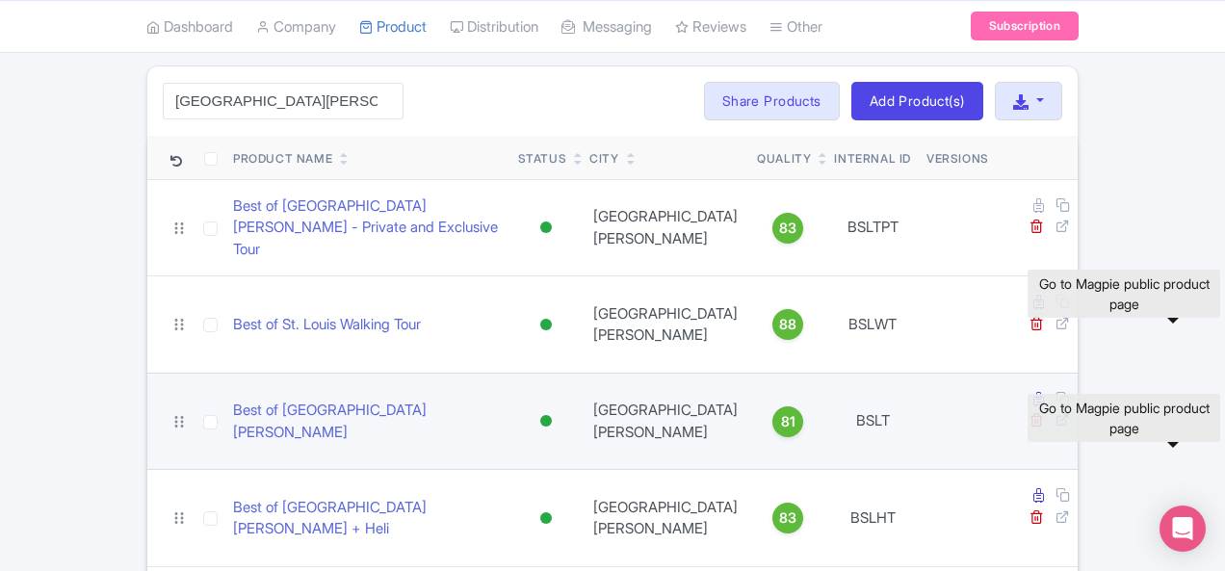
click at [1070, 412] on icon at bounding box center [1063, 419] width 14 height 14
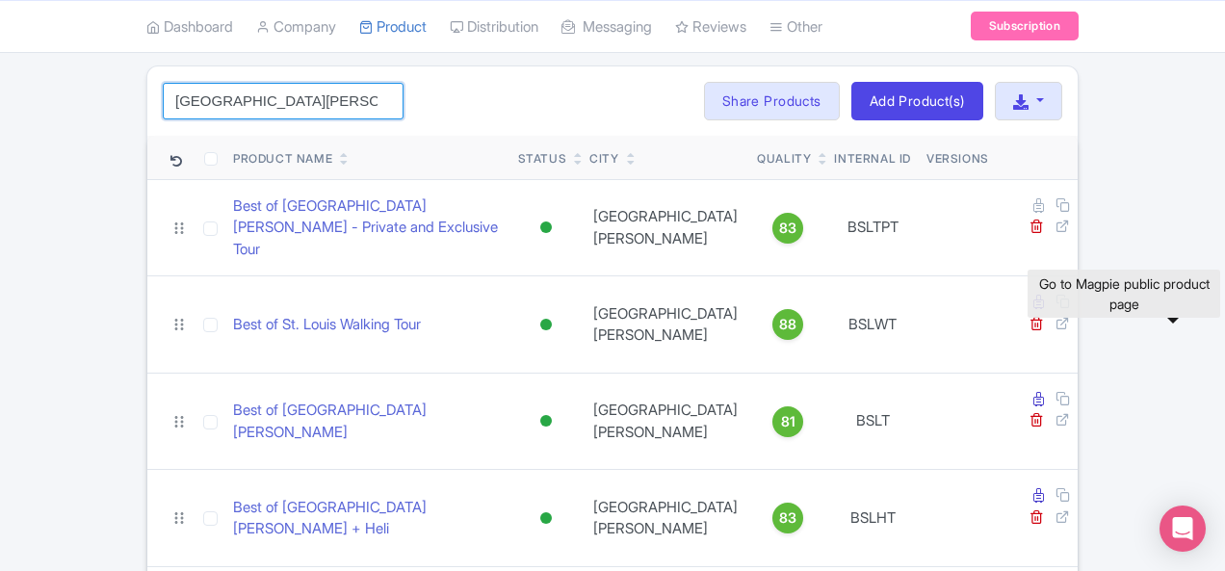
click at [215, 95] on input "[GEOGRAPHIC_DATA][PERSON_NAME]" at bounding box center [283, 101] width 241 height 37
paste input "[GEOGRAPHIC_DATA]"
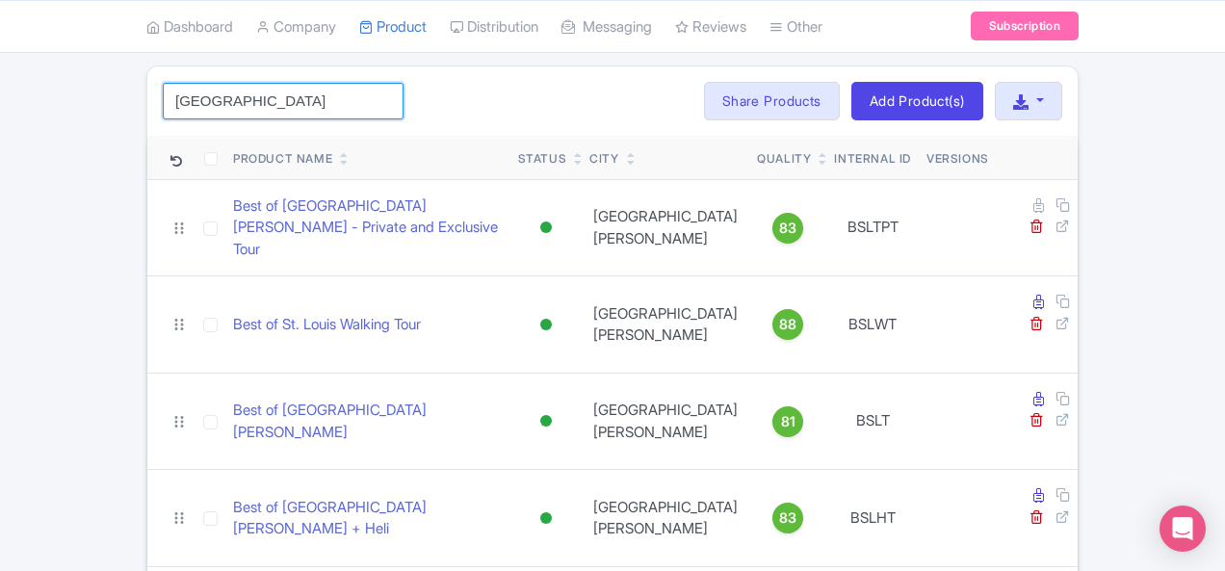
click at [215, 95] on input "[GEOGRAPHIC_DATA]" at bounding box center [283, 101] width 241 height 37
paste input "search"
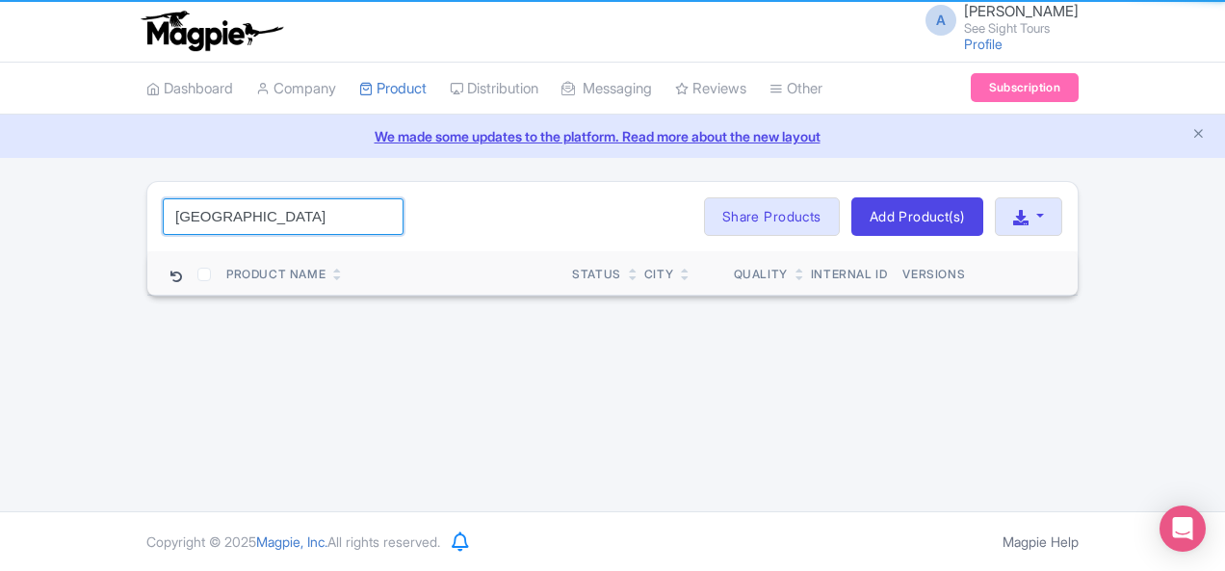
scroll to position [0, 0]
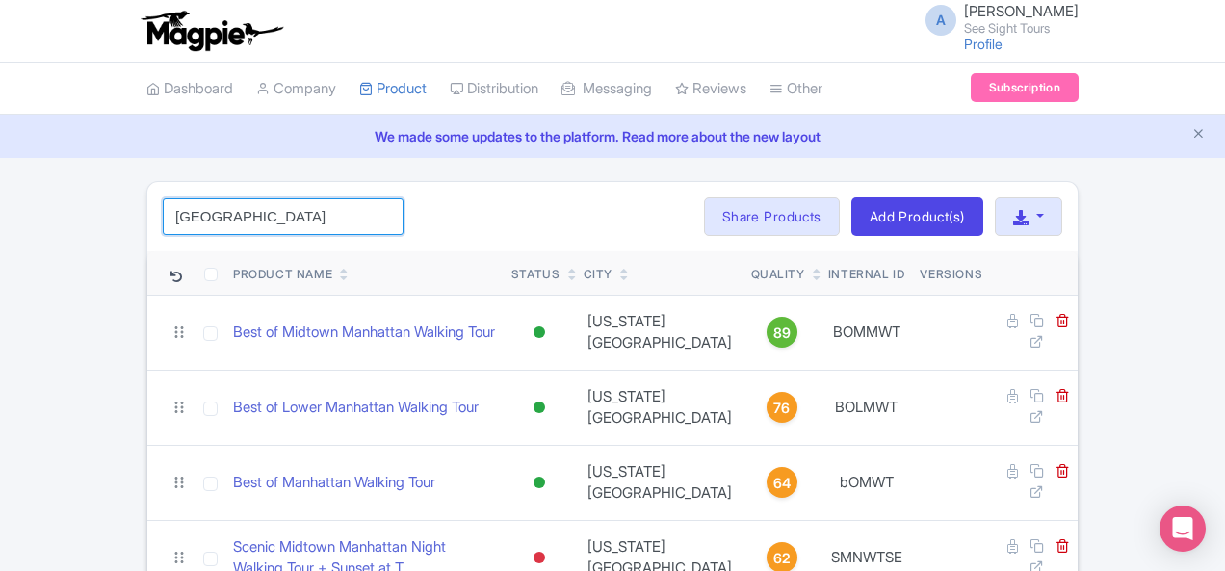
click at [163, 211] on input "[GEOGRAPHIC_DATA]" at bounding box center [283, 216] width 241 height 37
click at [163, 209] on input "[GEOGRAPHIC_DATA]" at bounding box center [283, 216] width 241 height 37
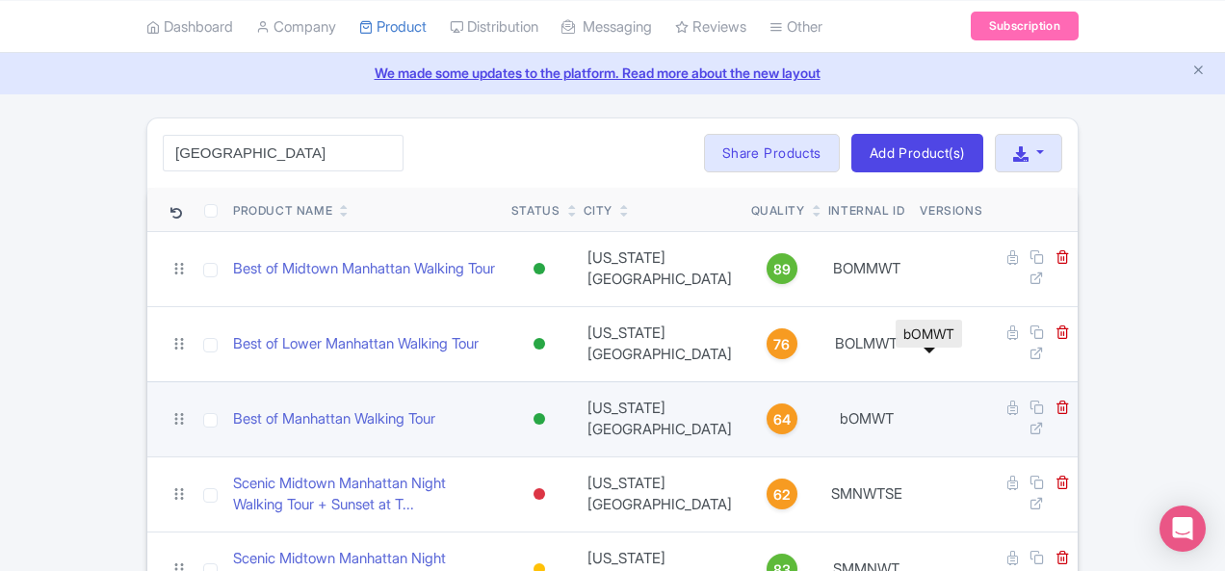
scroll to position [116, 0]
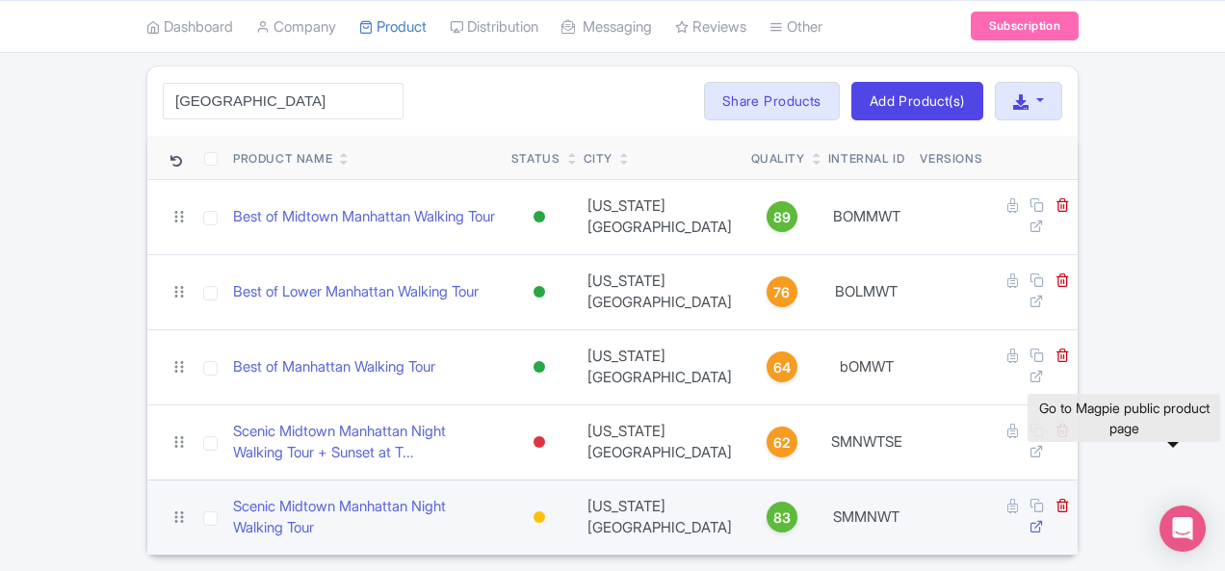
click at [1044, 519] on icon at bounding box center [1037, 526] width 14 height 14
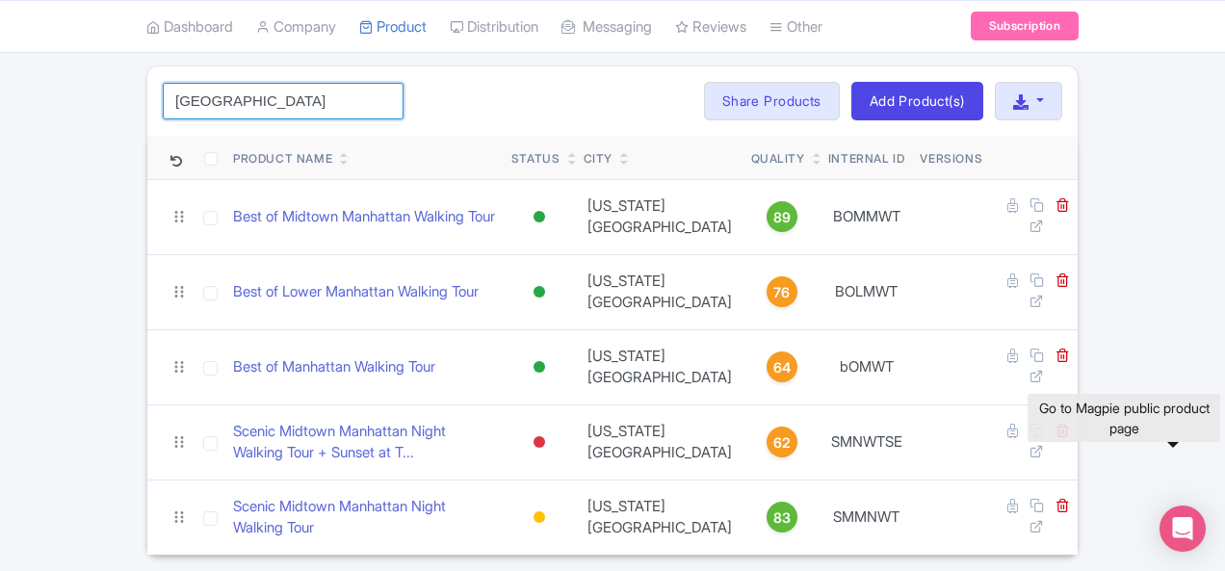
click at [197, 91] on input "[GEOGRAPHIC_DATA]" at bounding box center [283, 101] width 241 height 37
paste input "SNANTNT"
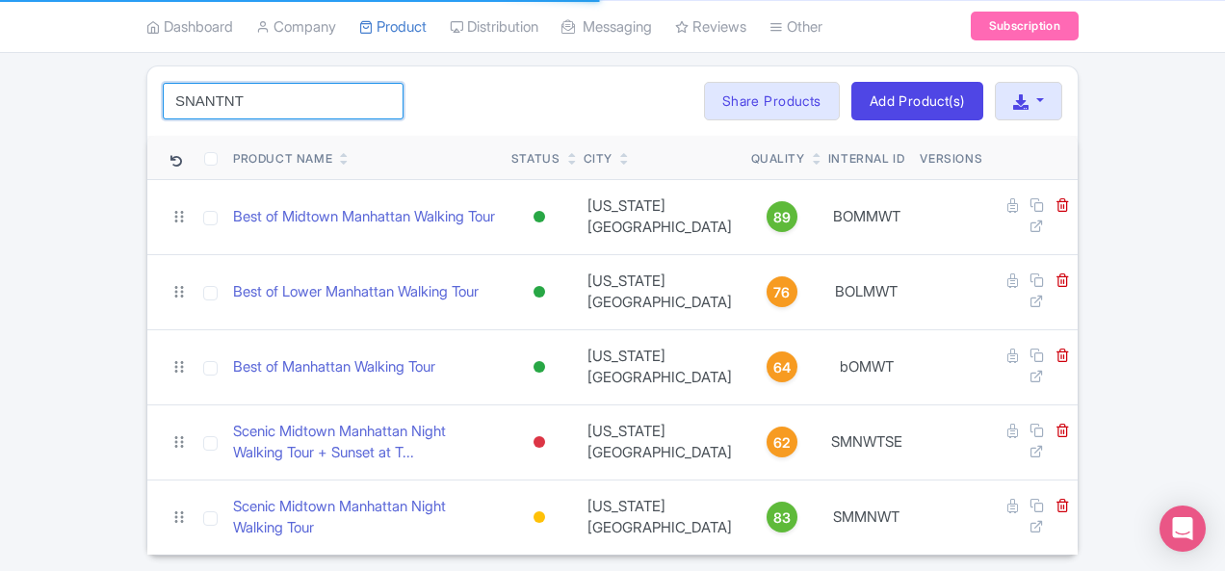
scroll to position [0, 0]
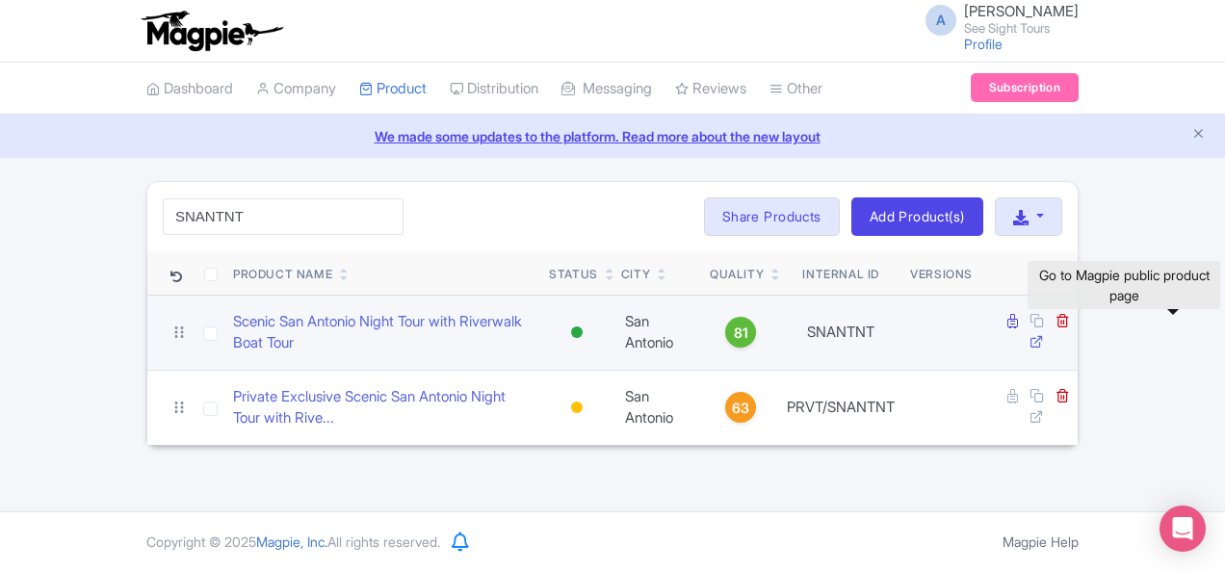
click at [1044, 334] on icon at bounding box center [1037, 341] width 14 height 14
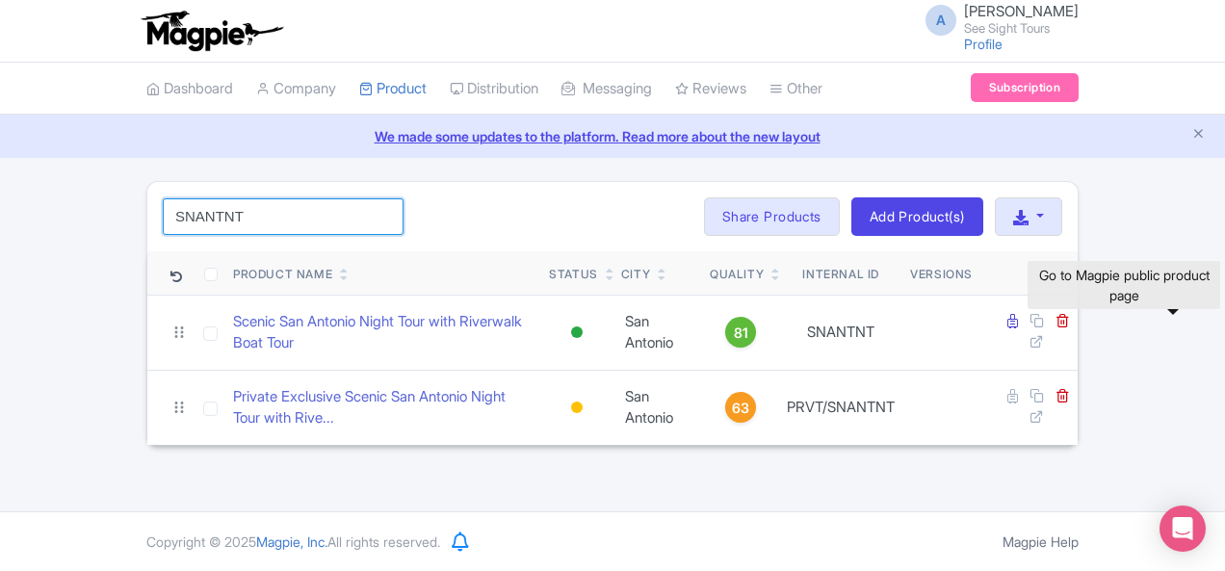
click at [163, 214] on input "SNANTNT" at bounding box center [283, 216] width 241 height 37
paste input "SA"
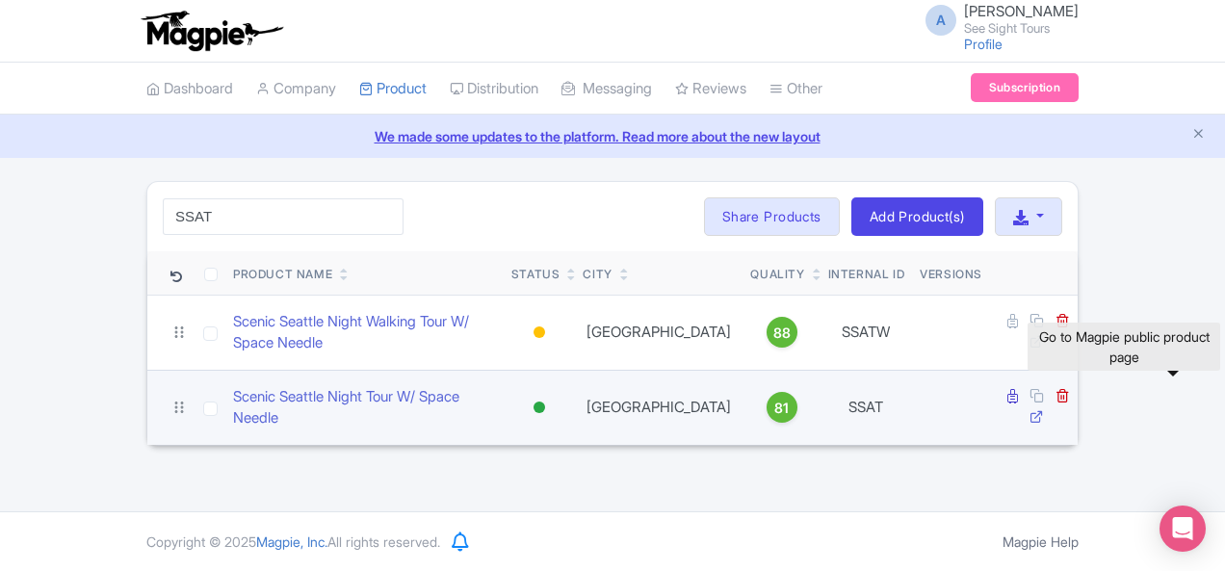
click at [1044, 409] on icon at bounding box center [1037, 416] width 14 height 14
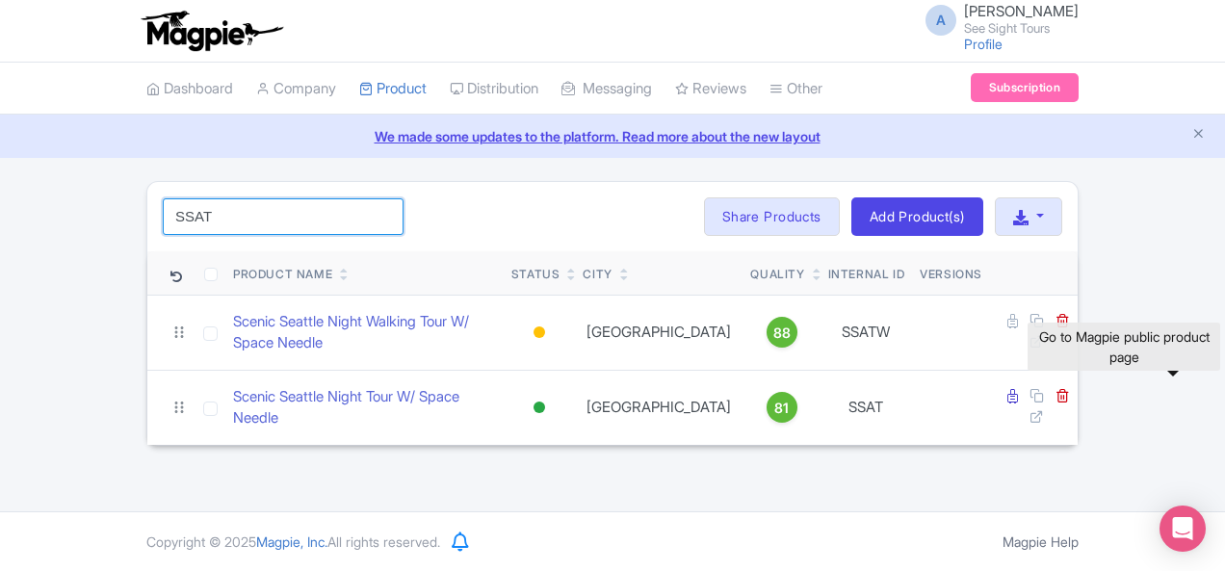
click at [169, 209] on input "SSAT" at bounding box center [283, 216] width 241 height 37
paste input "W"
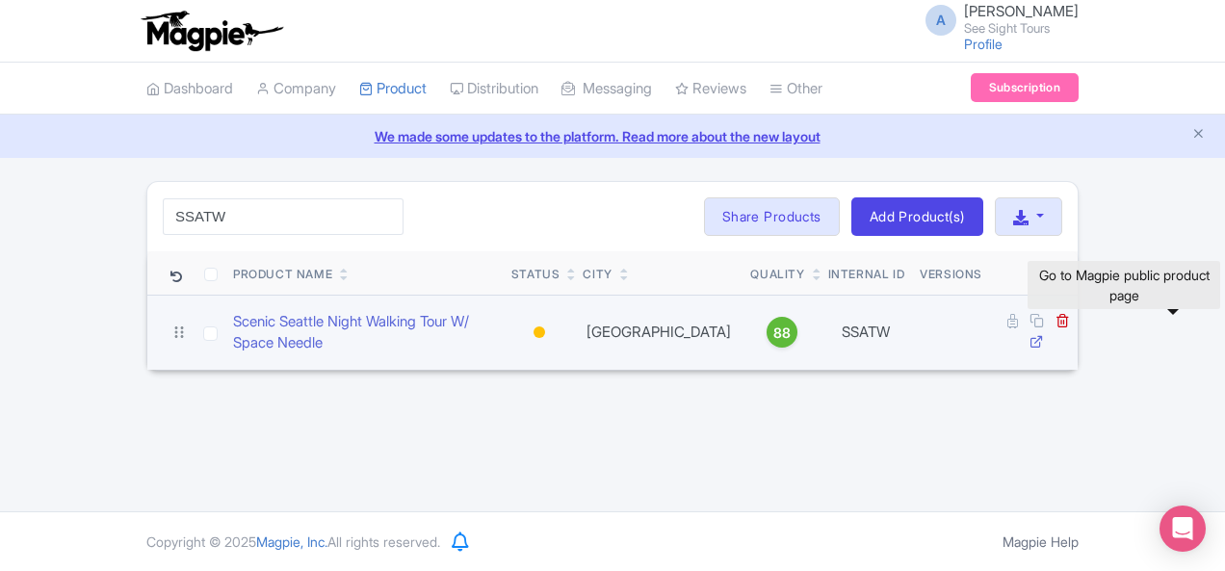
click at [1044, 334] on icon at bounding box center [1037, 341] width 14 height 14
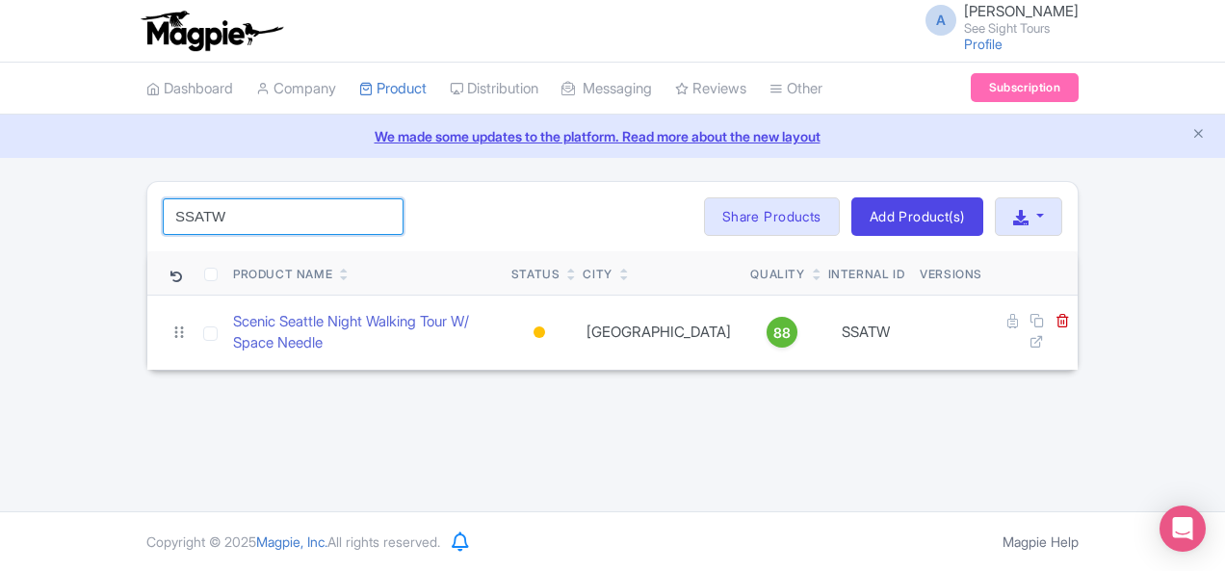
click at [163, 204] on input "SSATW" at bounding box center [283, 216] width 241 height 37
paste input "EDFWT"
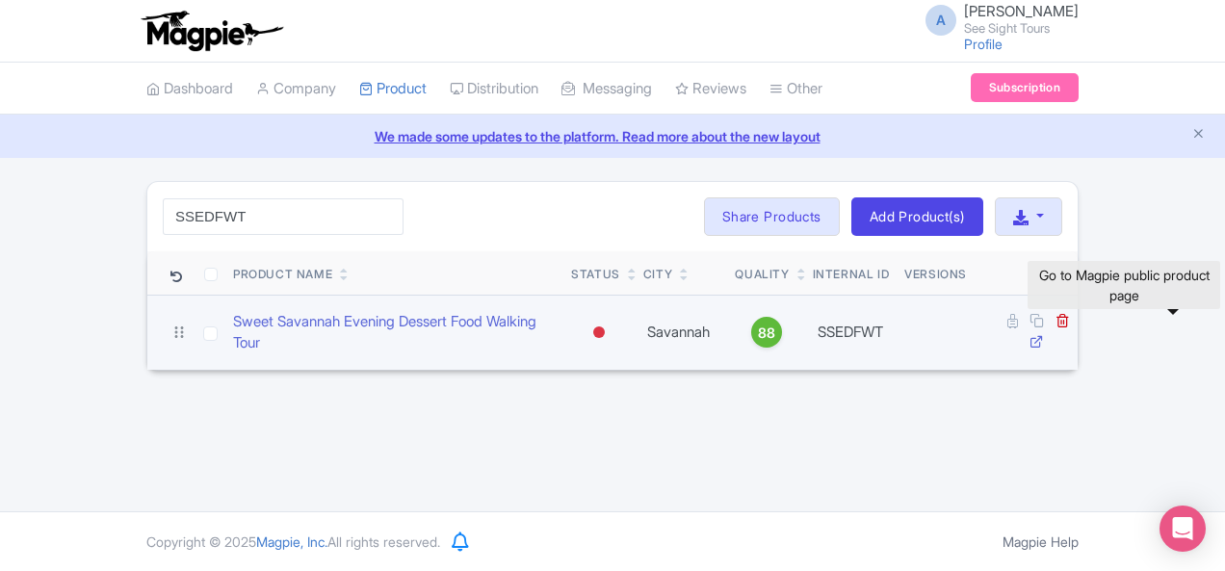
click at [1044, 334] on icon at bounding box center [1037, 341] width 14 height 14
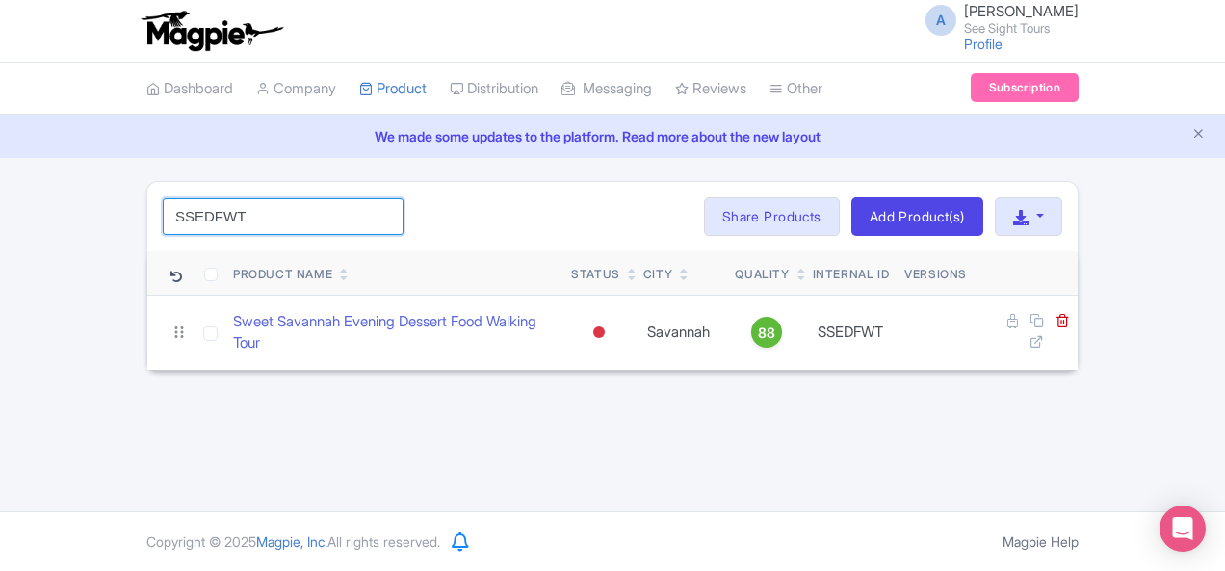
click at [171, 198] on input "SSEDFWT" at bounding box center [283, 216] width 241 height 37
paste input "search"
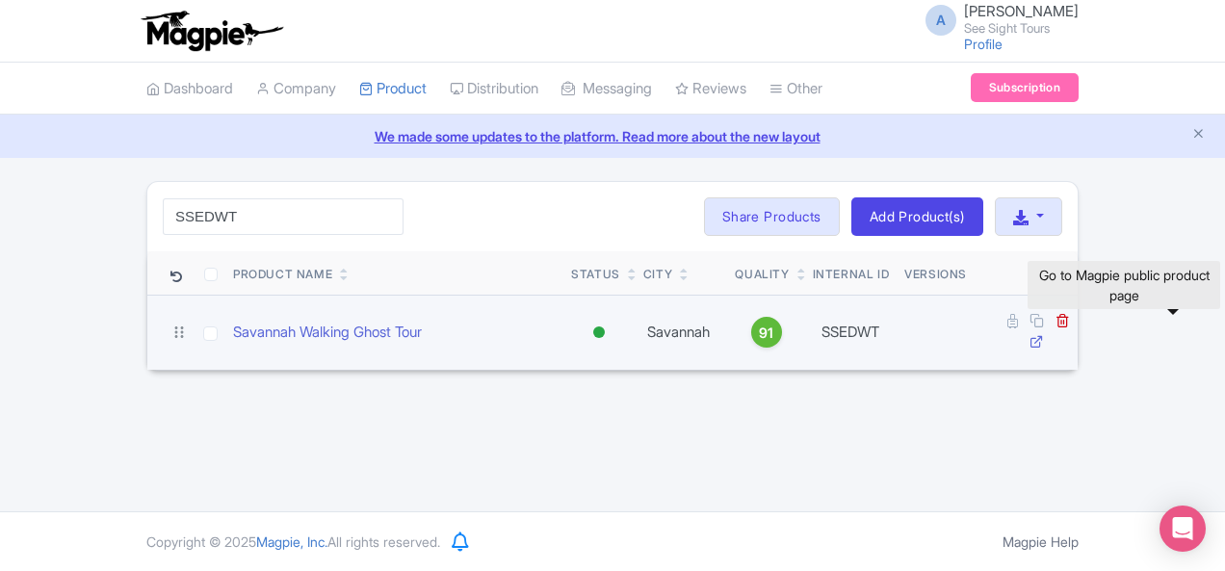
click at [1044, 334] on icon at bounding box center [1037, 341] width 14 height 14
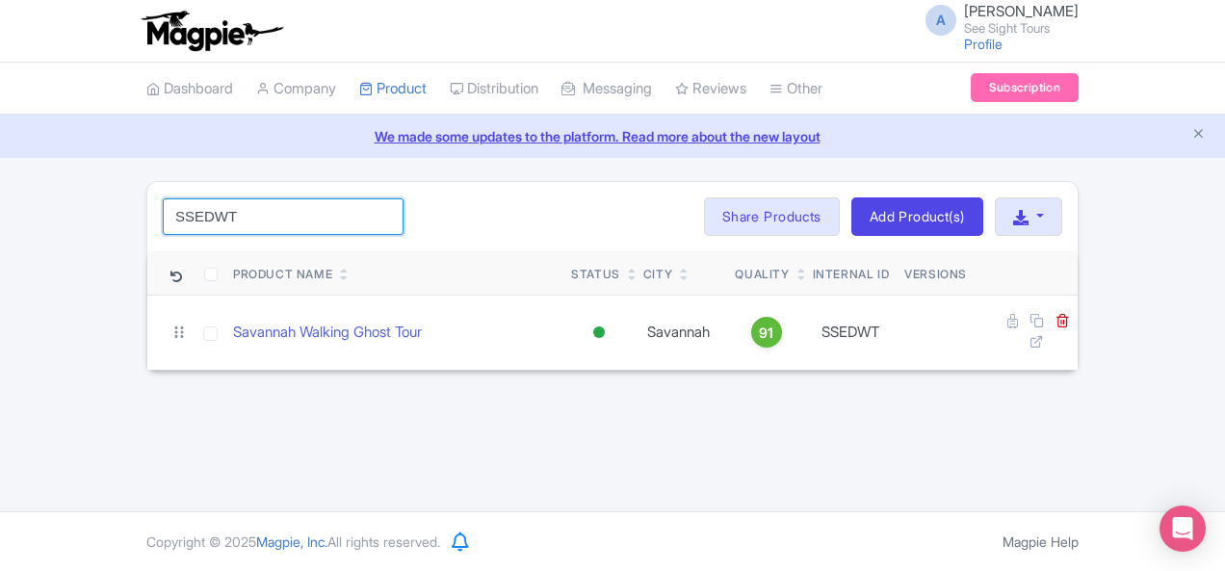
click at [163, 208] on input "SSEDWT" at bounding box center [283, 216] width 241 height 37
paste input "search"
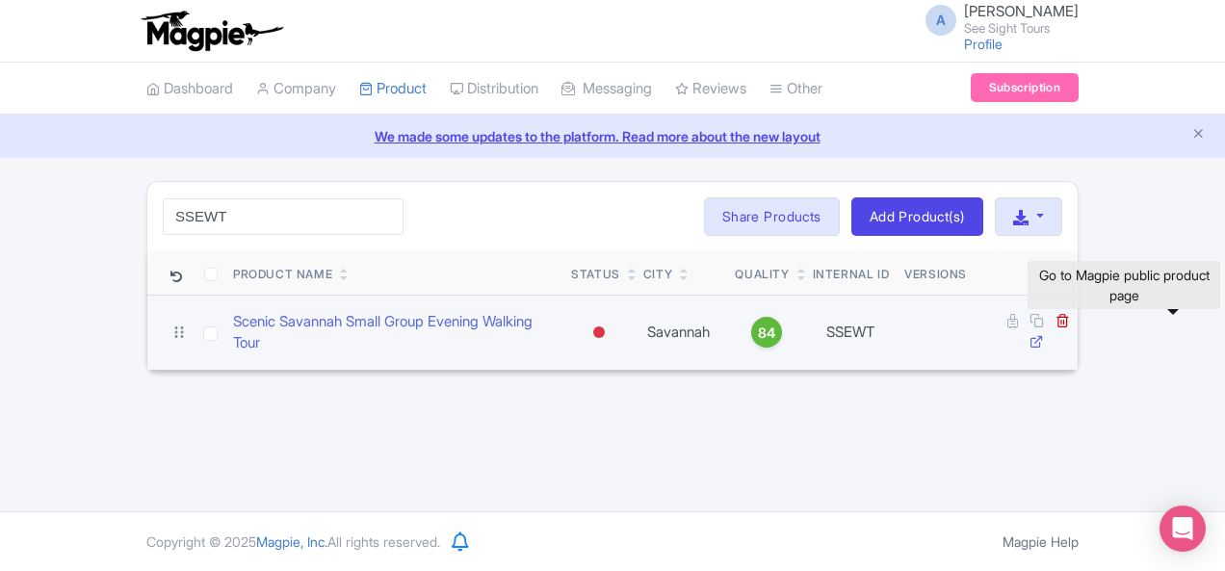
click at [1044, 334] on icon at bounding box center [1037, 341] width 14 height 14
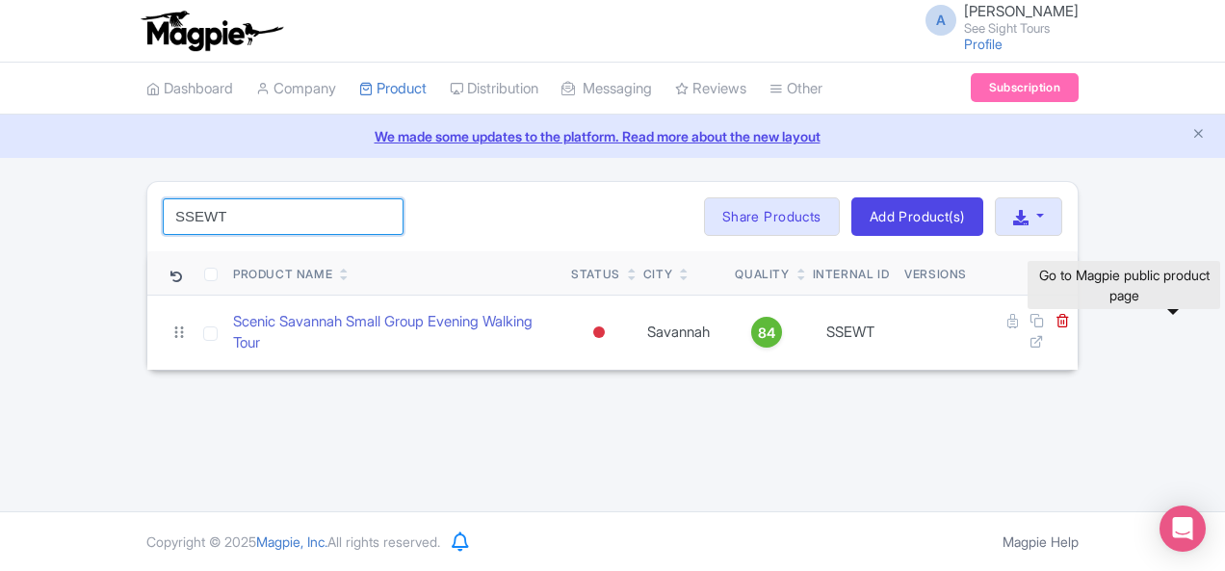
click at [170, 217] on input "SSEWT" at bounding box center [283, 216] width 241 height 37
paste input "NTD"
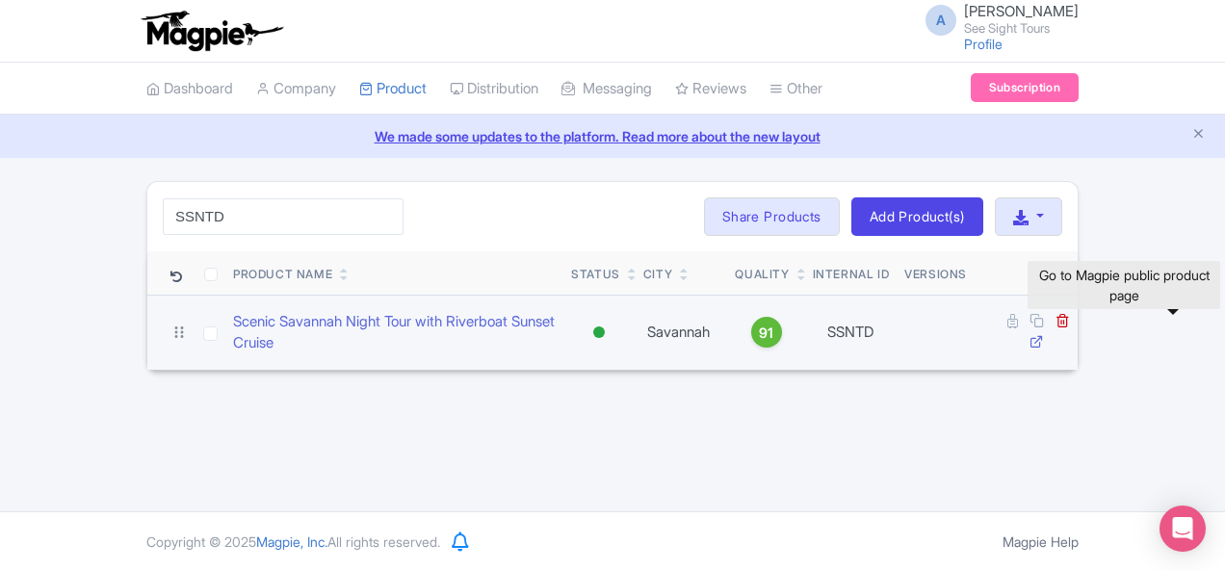
click at [1044, 334] on icon at bounding box center [1037, 341] width 14 height 14
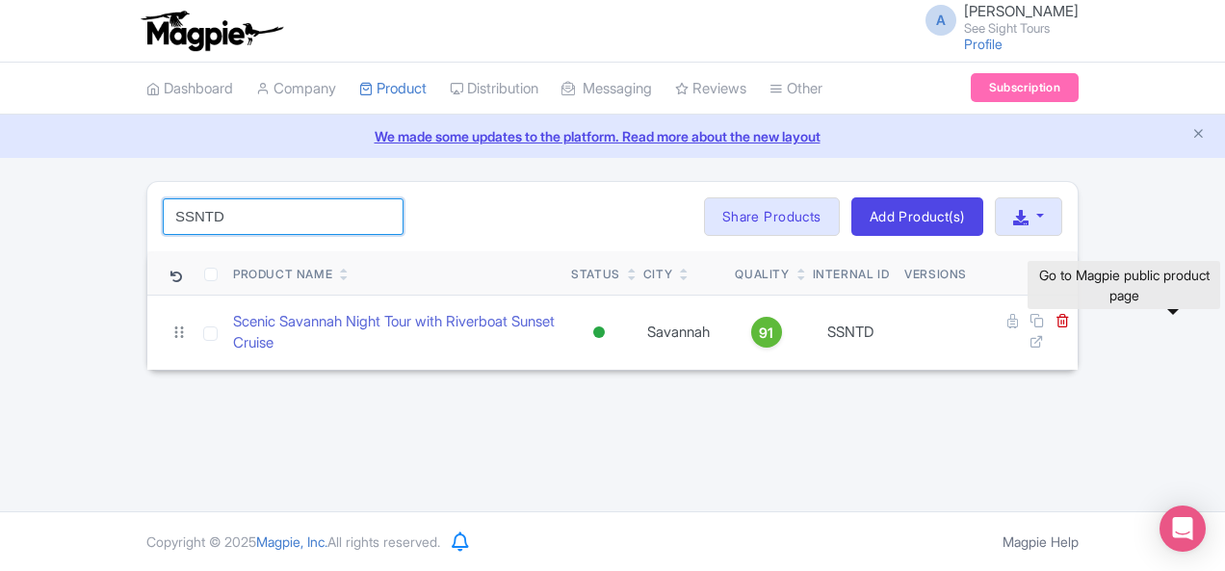
click at [165, 230] on input "SSNTD" at bounding box center [283, 216] width 241 height 37
paste input "SNT"
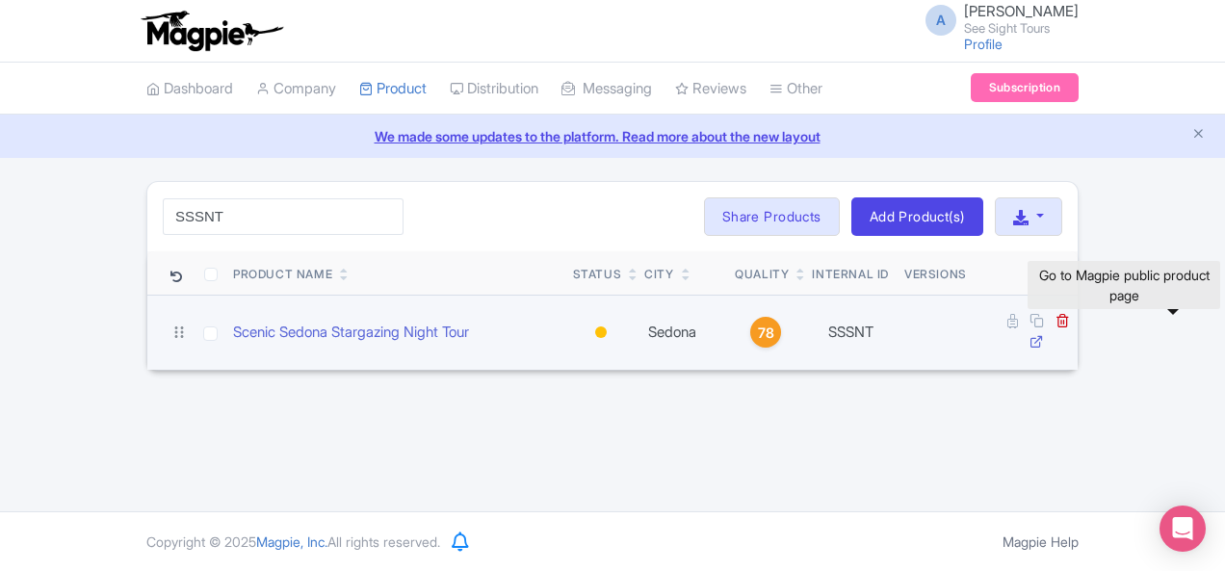
click at [1044, 334] on icon at bounding box center [1037, 341] width 14 height 14
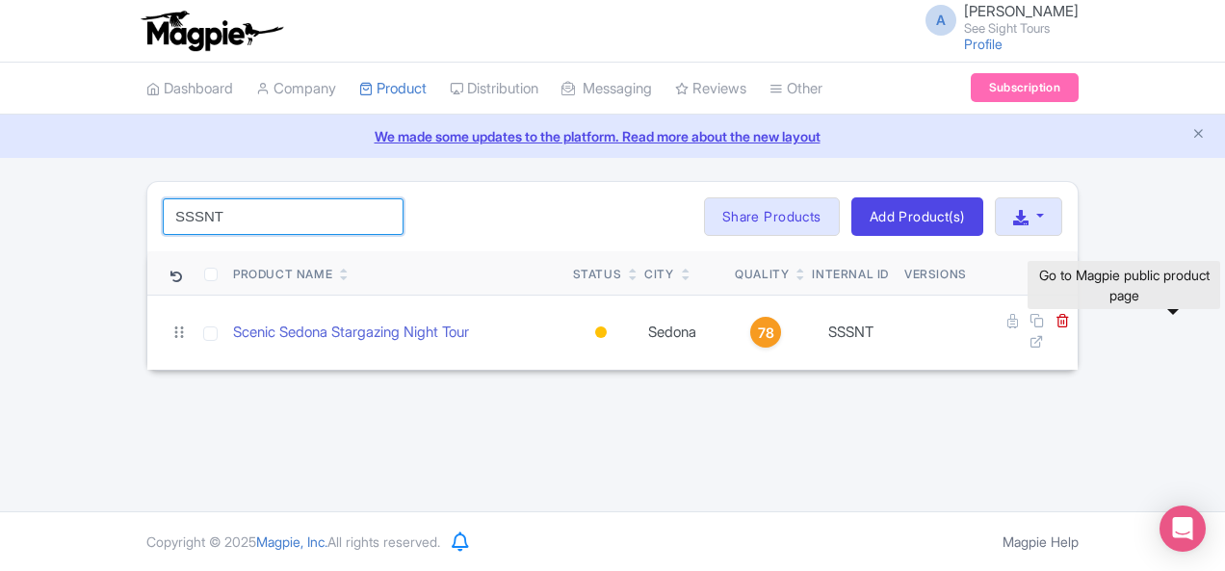
click at [211, 213] on input "SSSNT" at bounding box center [283, 216] width 241 height 37
paste input "Miami Small Group Wynwood Walls Dessert Food Walking"
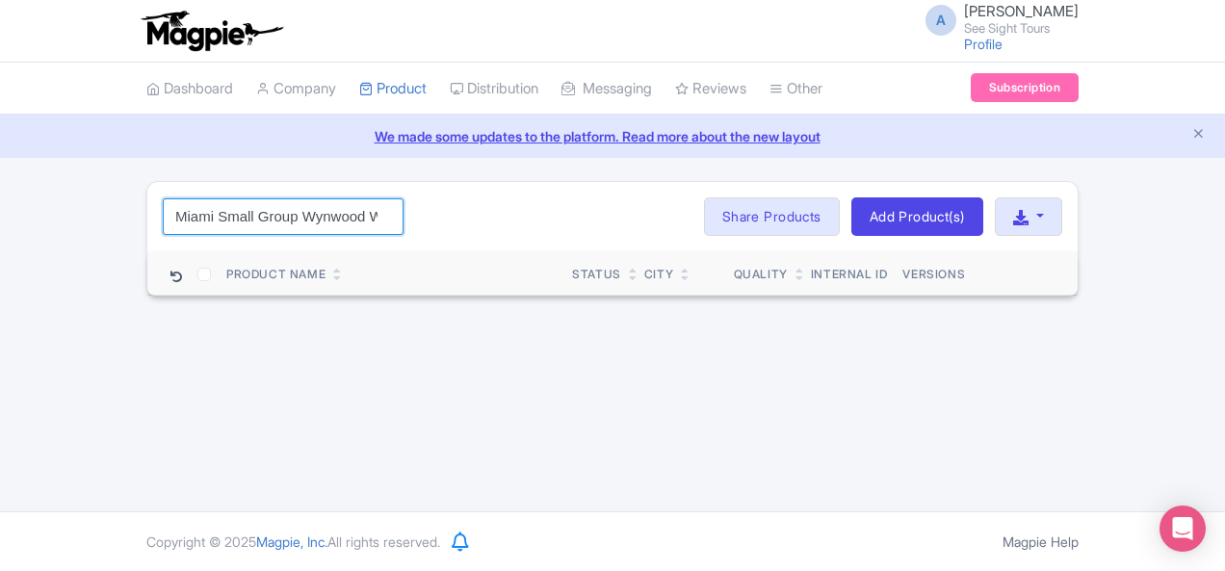
click at [163, 206] on input "Miami Small Group Wynwood Walls Dessert Food Walking" at bounding box center [283, 216] width 241 height 37
paste input "WWDFWT"
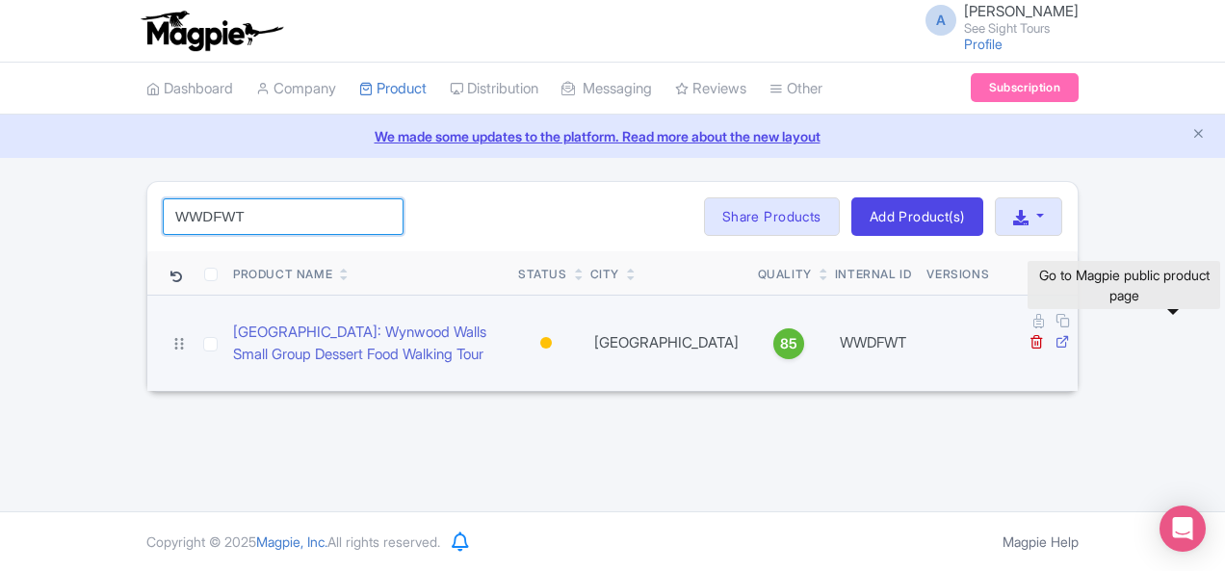
type input "WWDFWT"
click at [1070, 334] on icon at bounding box center [1063, 341] width 14 height 14
